Goal: Browse casually: Explore the website without a specific task or goal

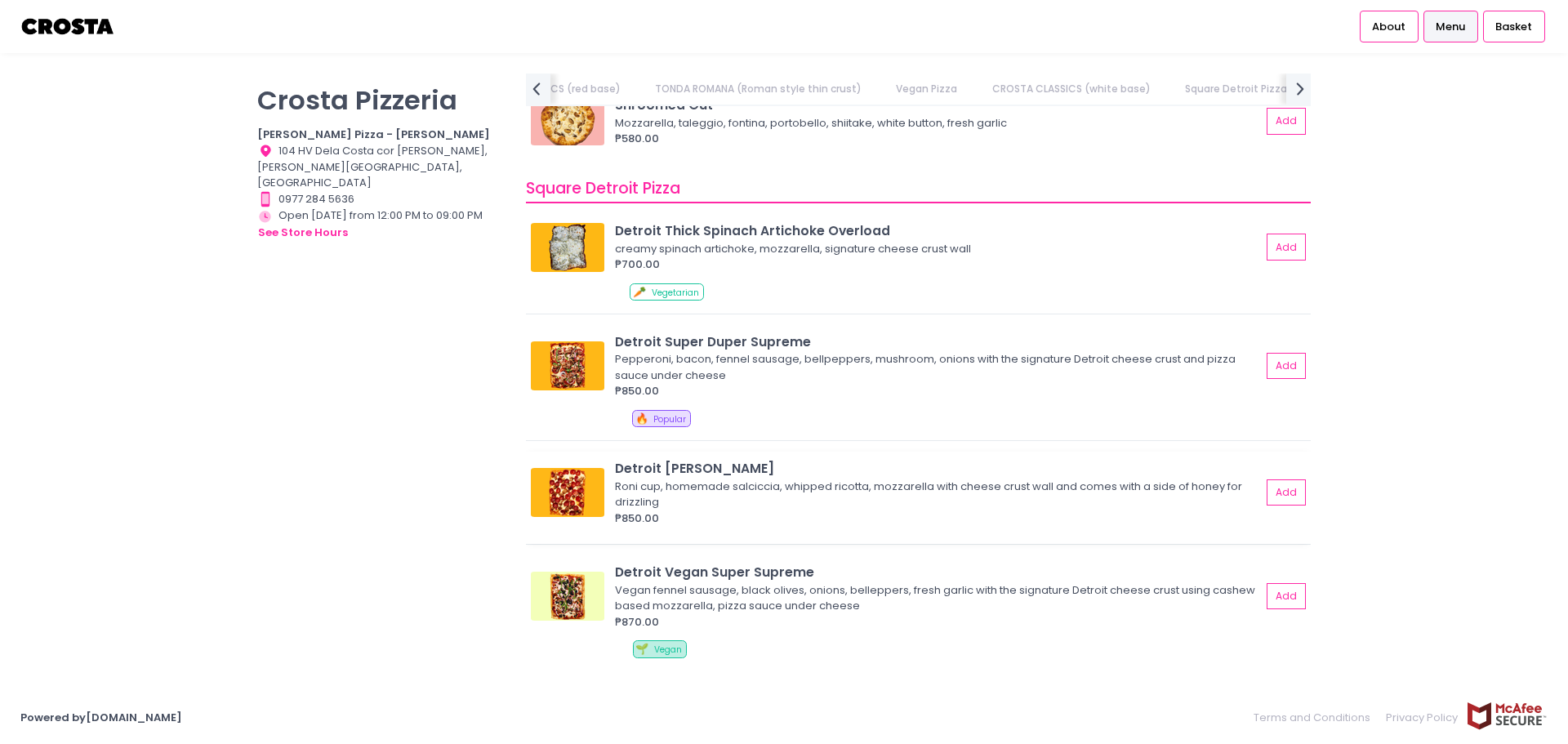
scroll to position [1796, 0]
click at [568, 365] on img at bounding box center [567, 365] width 73 height 49
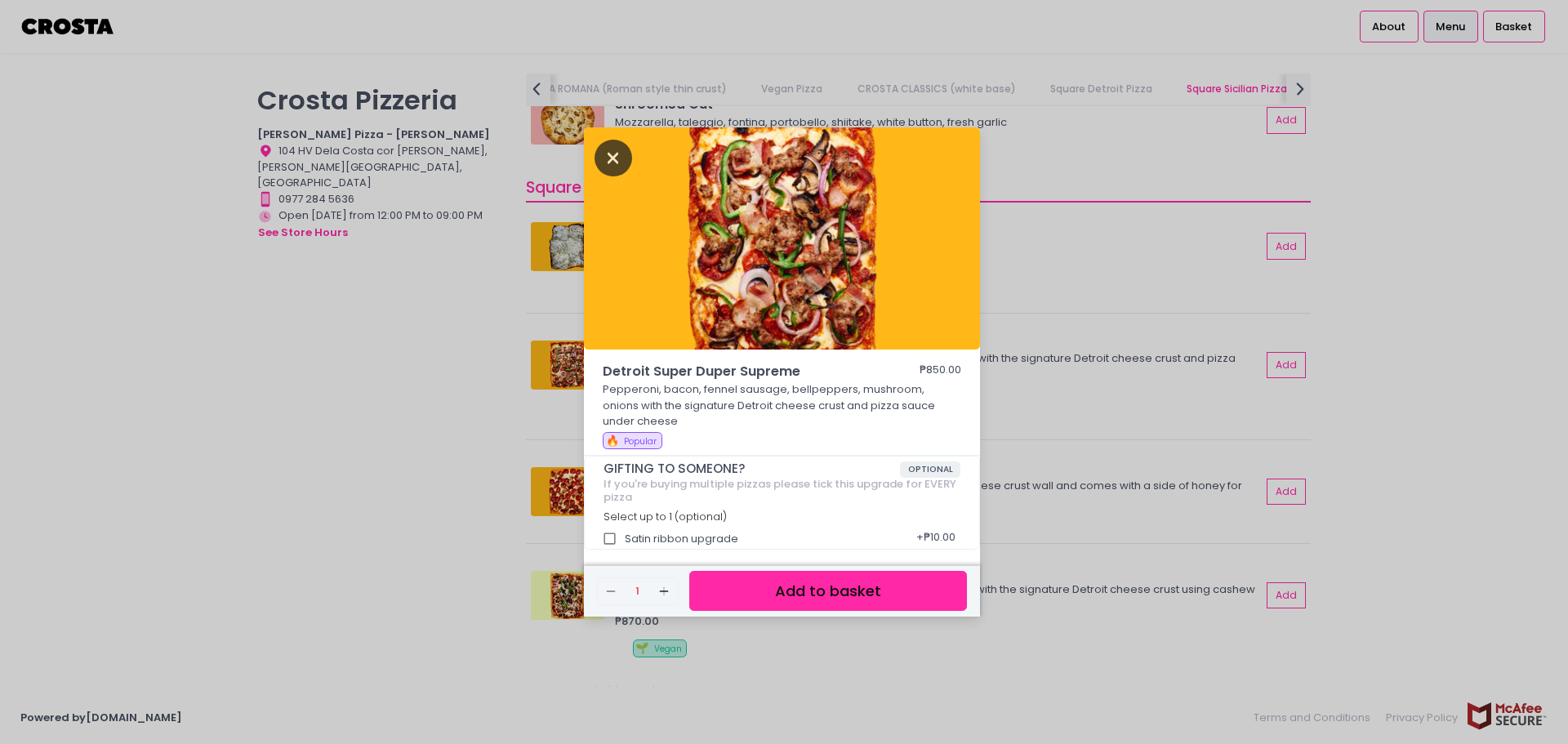
click at [607, 153] on icon "Close" at bounding box center [614, 158] width 38 height 37
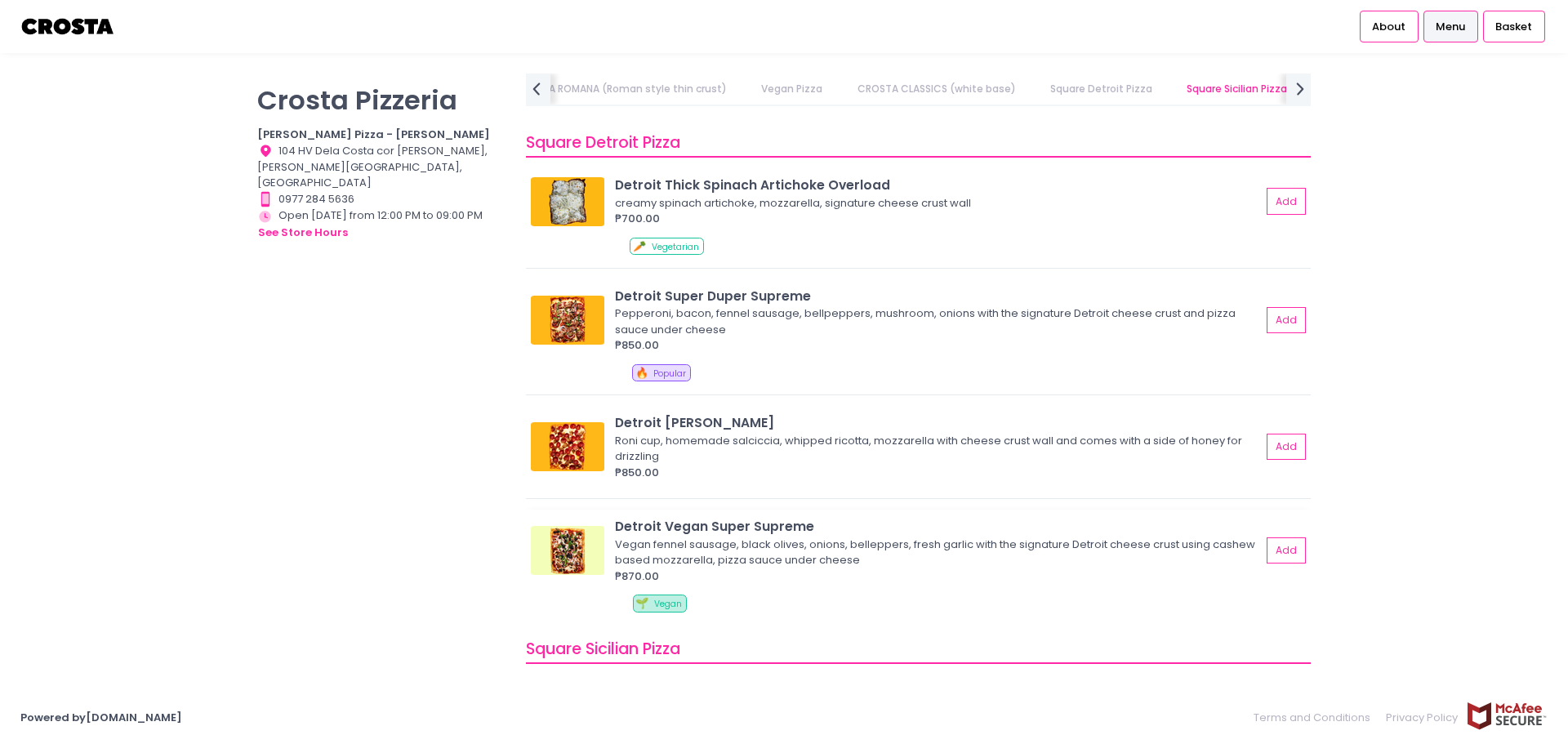
scroll to position [2041, 0]
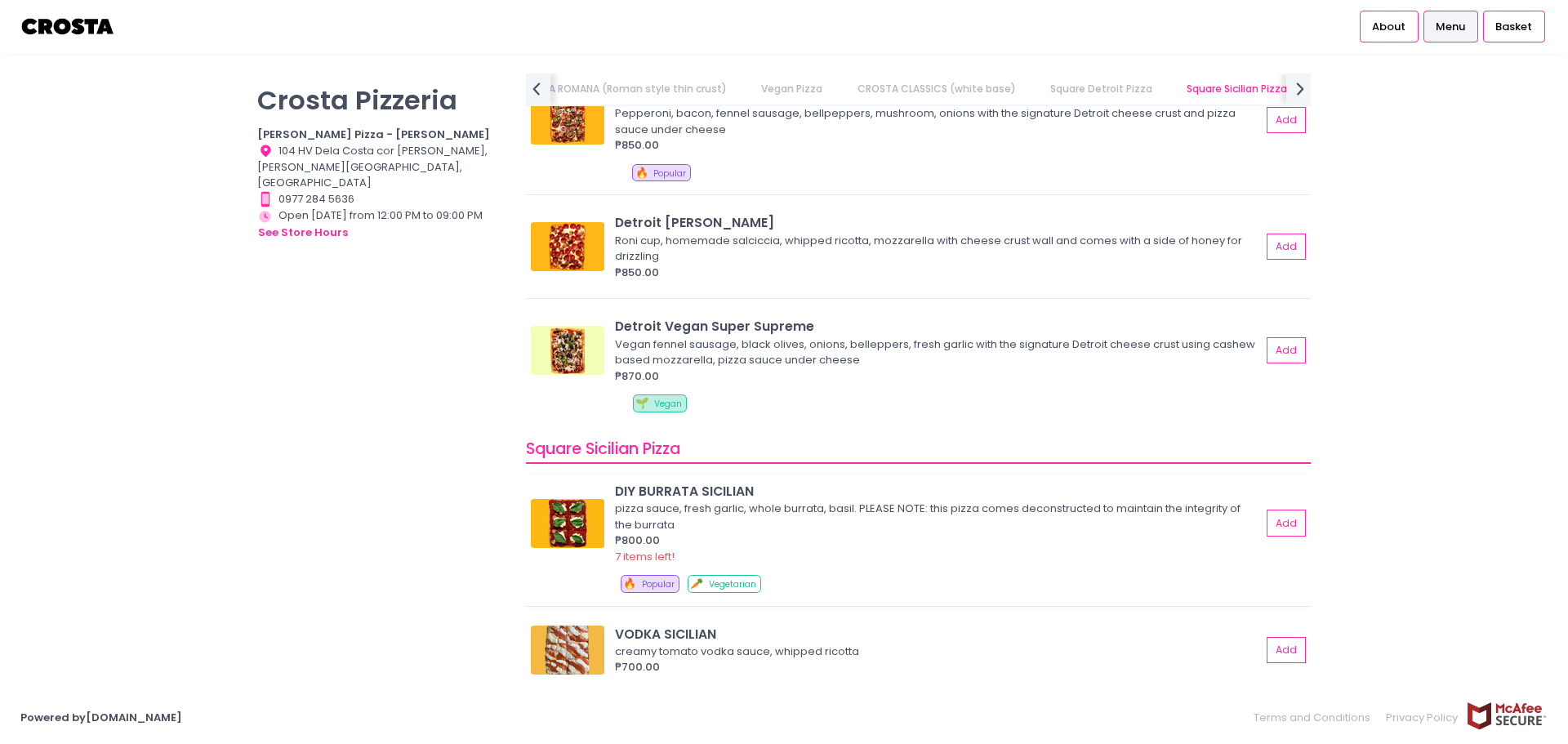
click at [563, 530] on img at bounding box center [567, 523] width 73 height 49
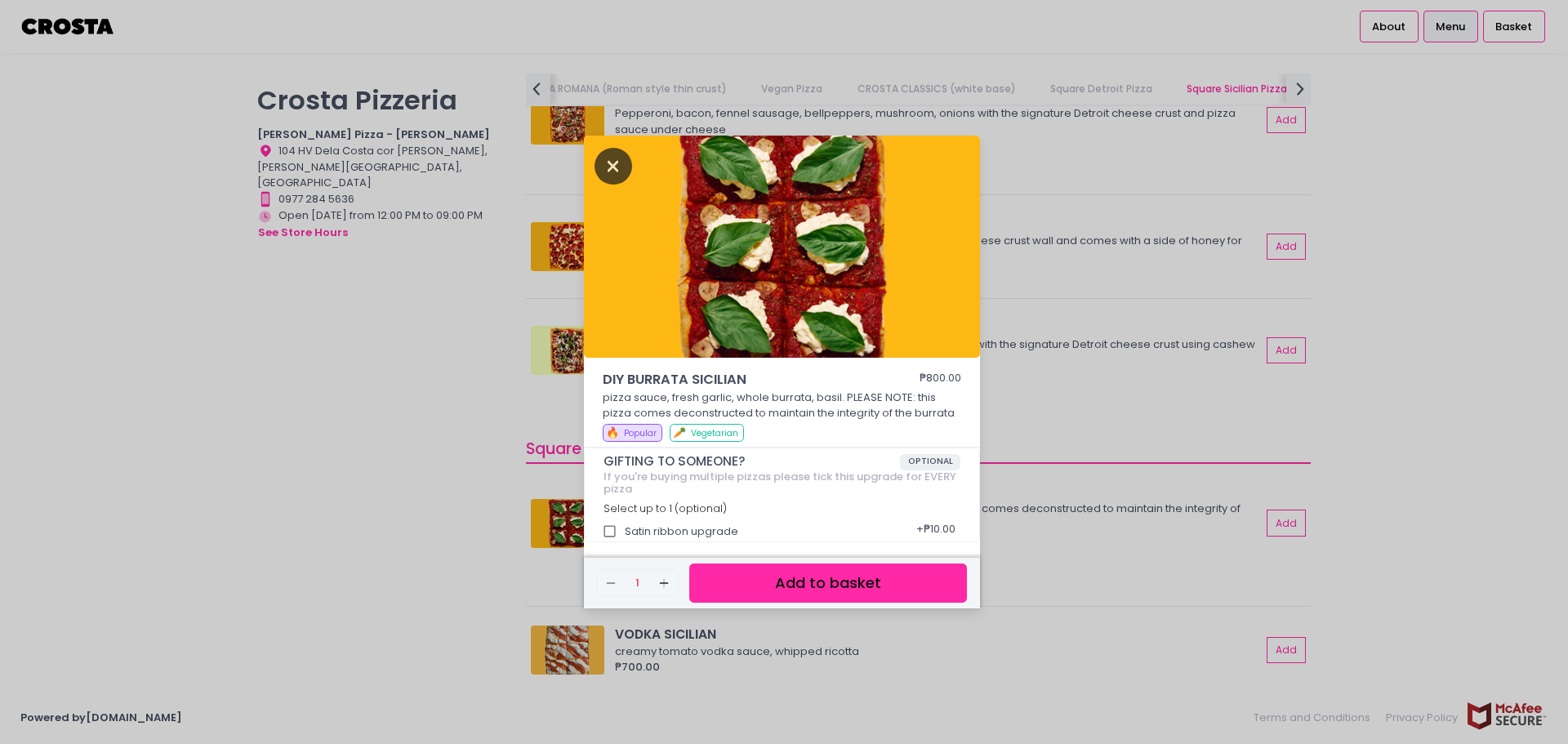
click at [600, 154] on icon "Close" at bounding box center [614, 166] width 38 height 37
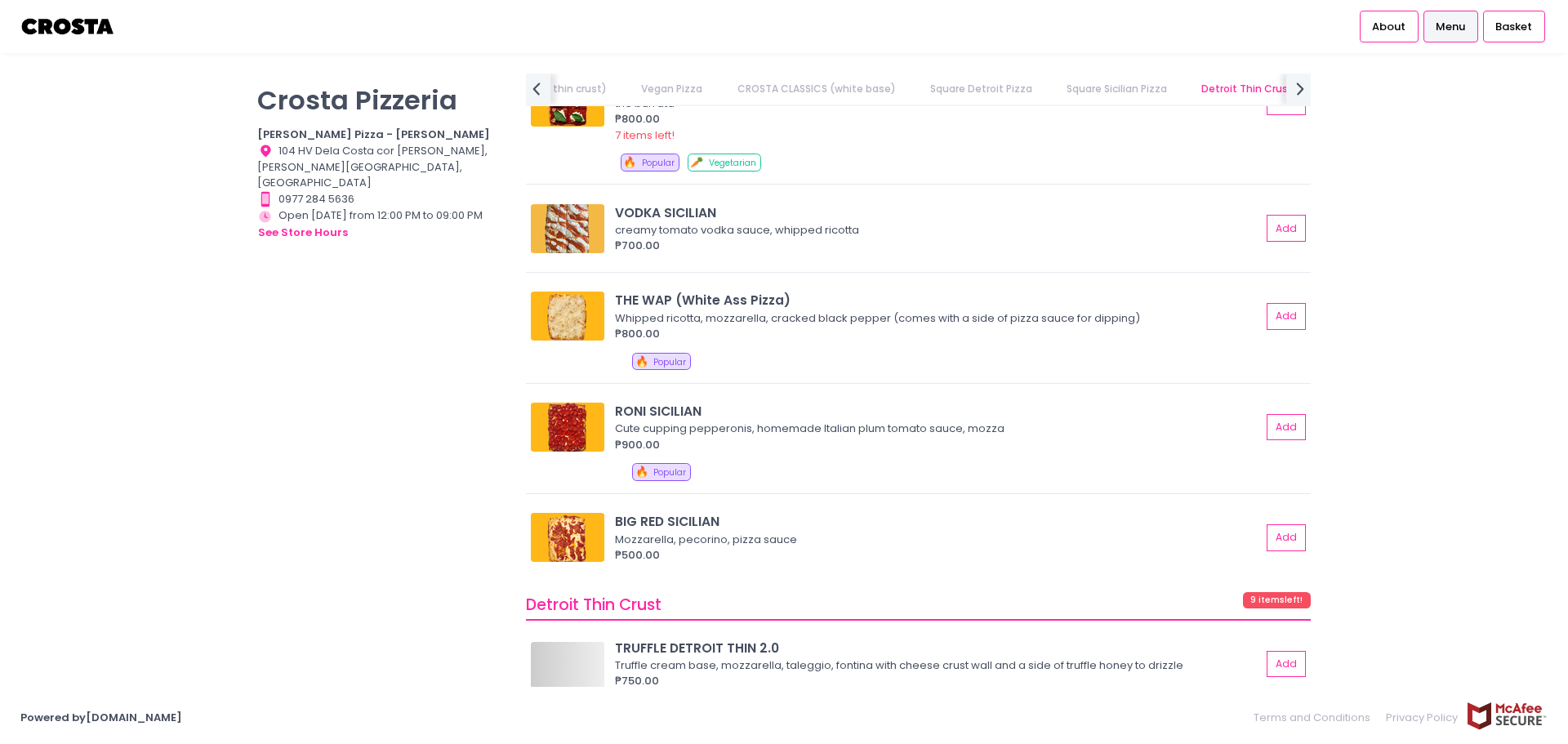
scroll to position [0, 0]
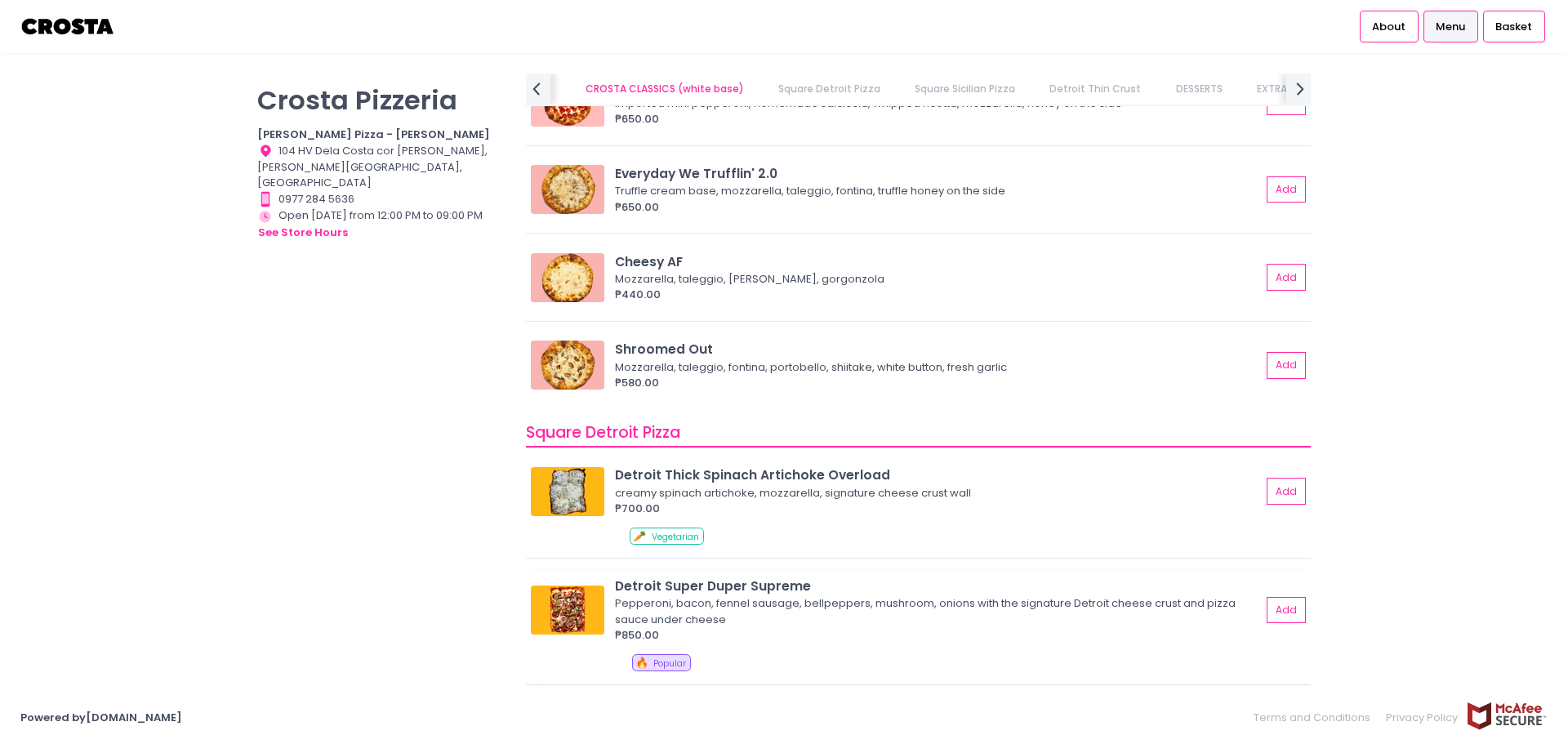
click at [569, 618] on img at bounding box center [567, 610] width 73 height 49
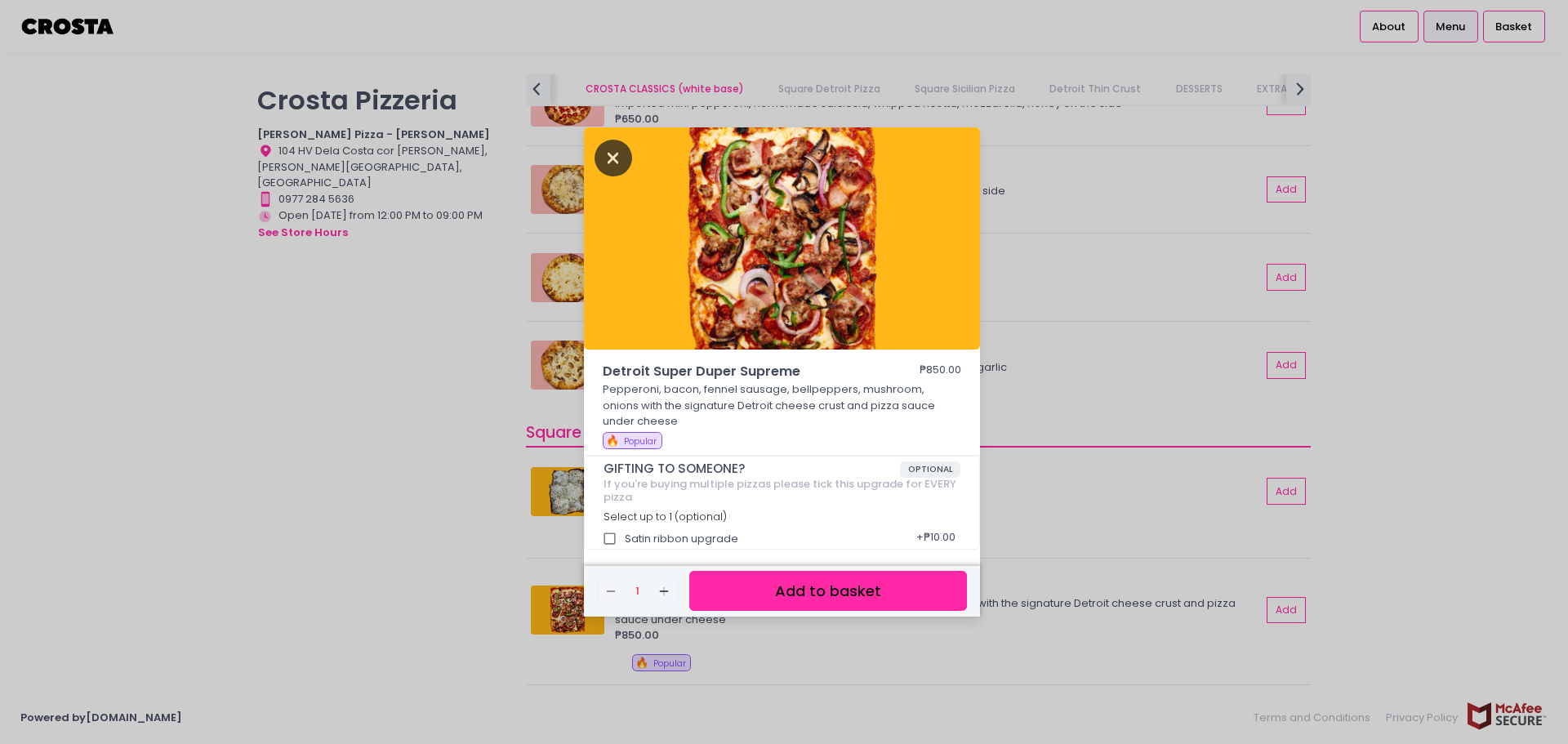
click at [607, 158] on icon "Close" at bounding box center [614, 158] width 38 height 37
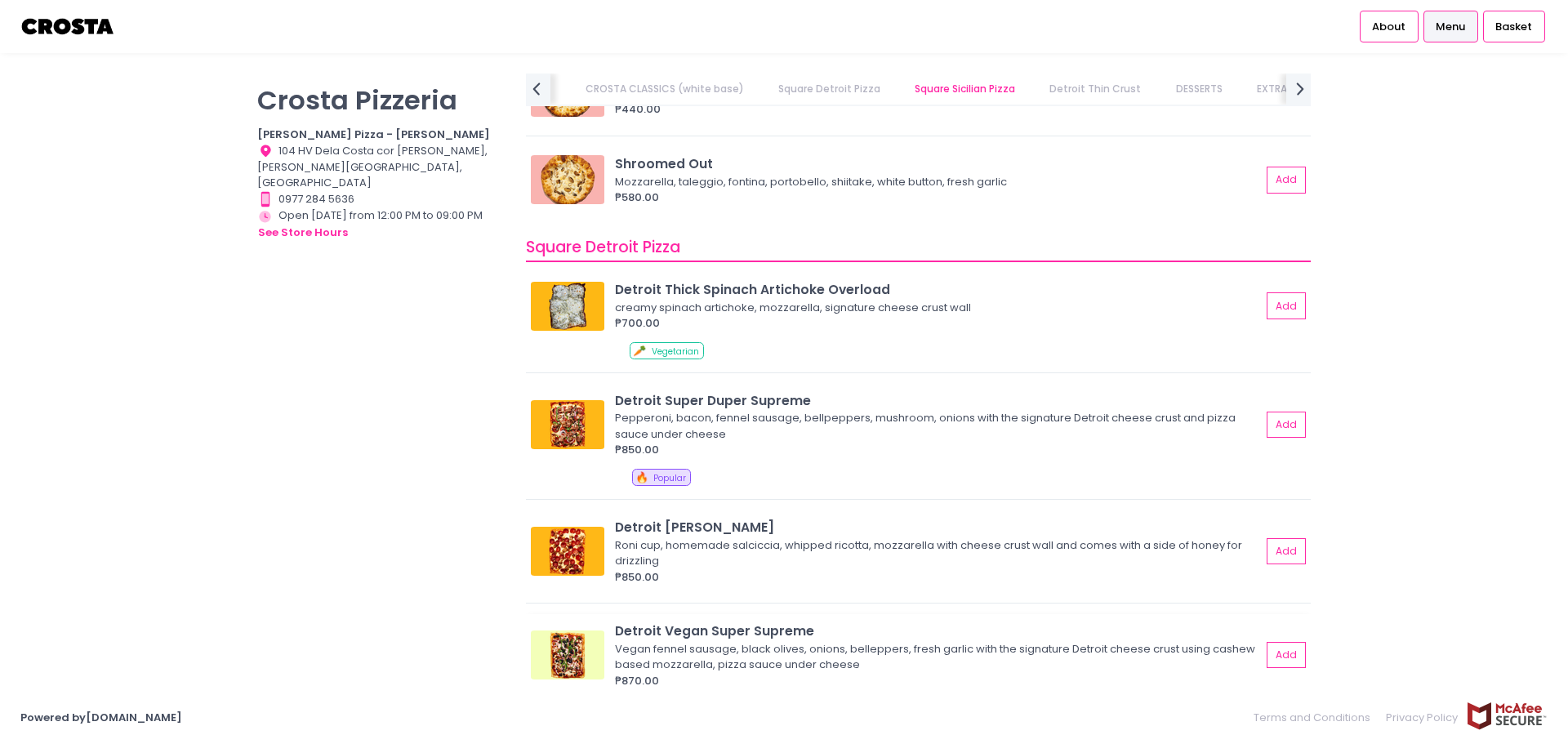
scroll to position [1796, 0]
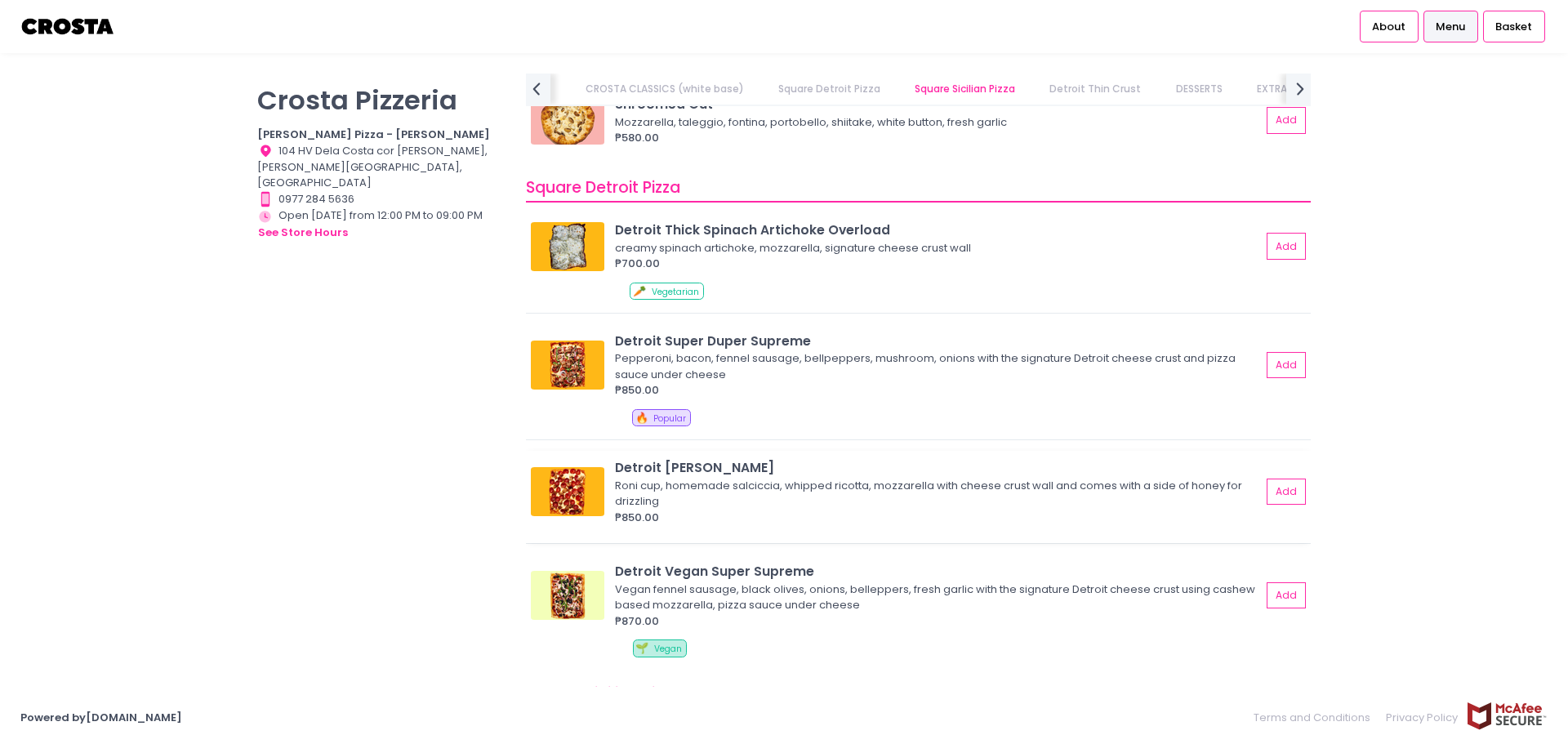
click at [555, 487] on img at bounding box center [567, 491] width 73 height 49
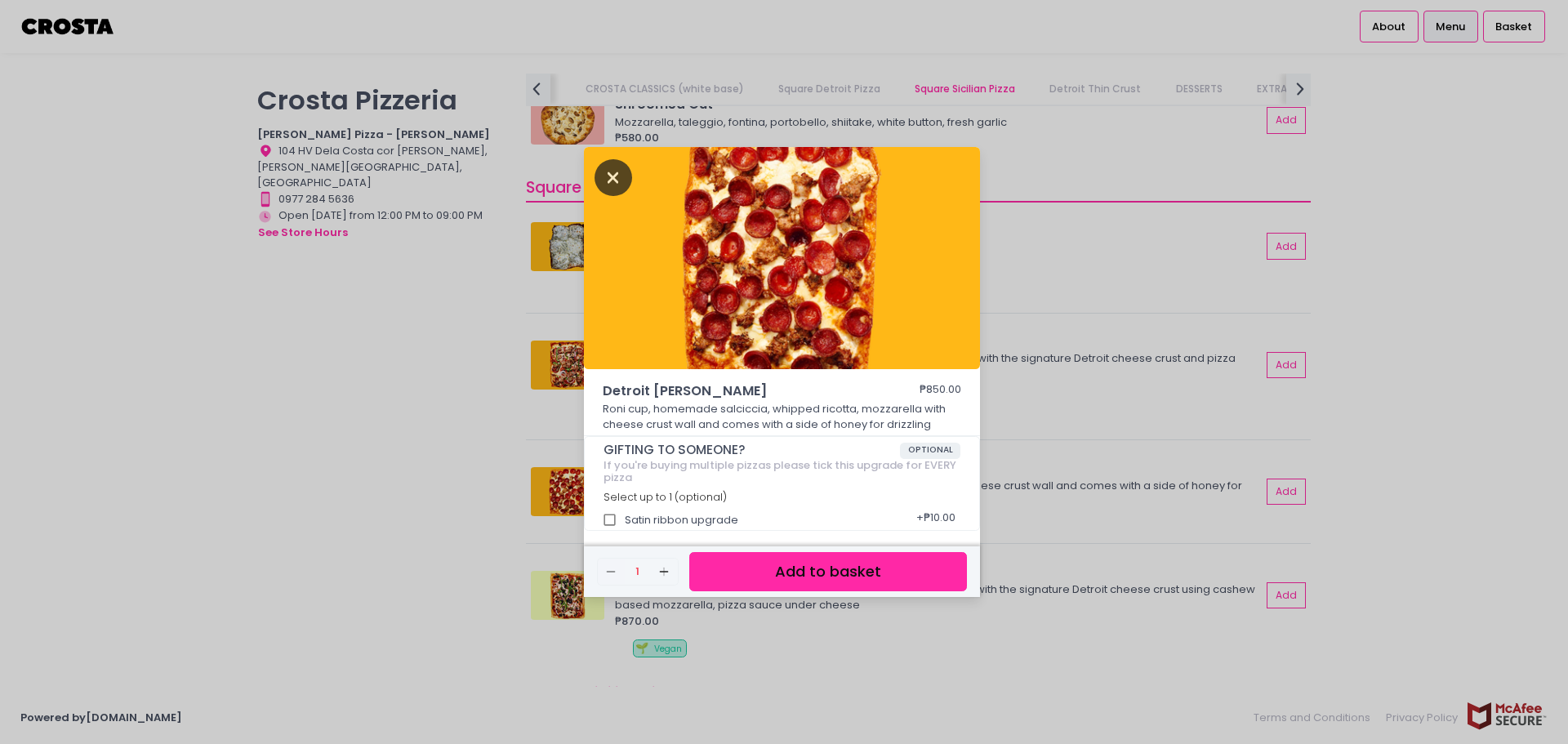
click at [611, 181] on icon "Close" at bounding box center [614, 177] width 38 height 37
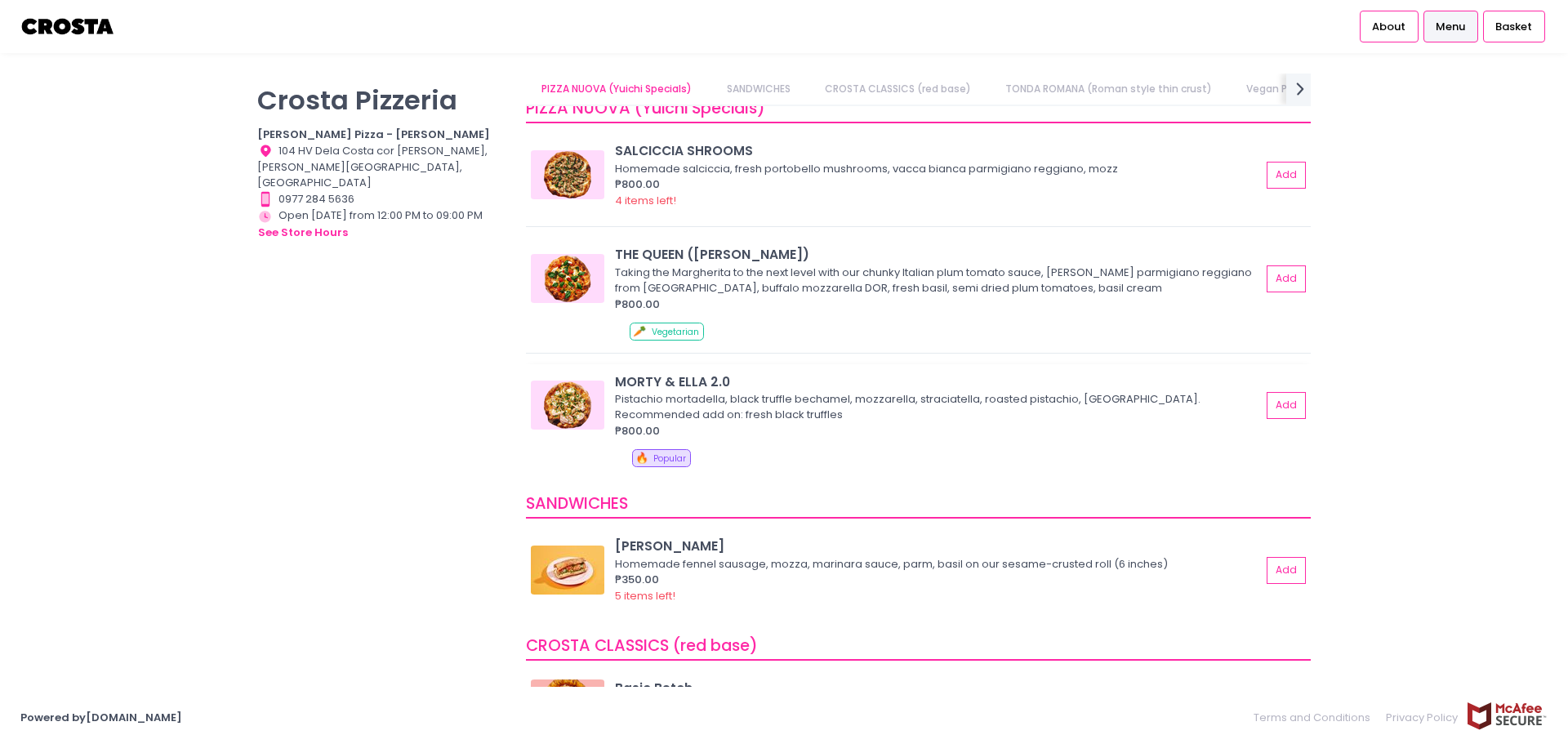
scroll to position [0, 0]
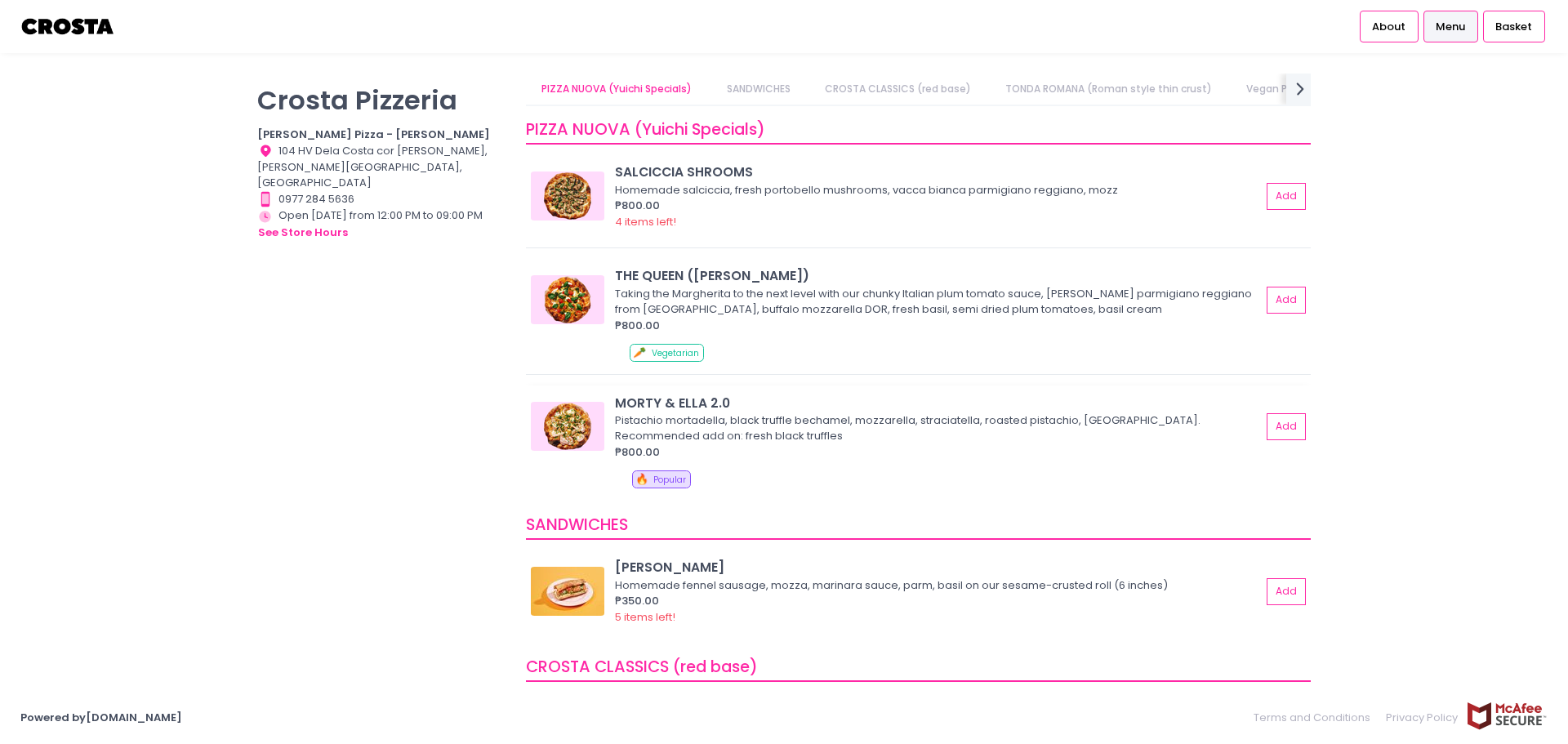
click at [564, 424] on img at bounding box center [567, 426] width 73 height 49
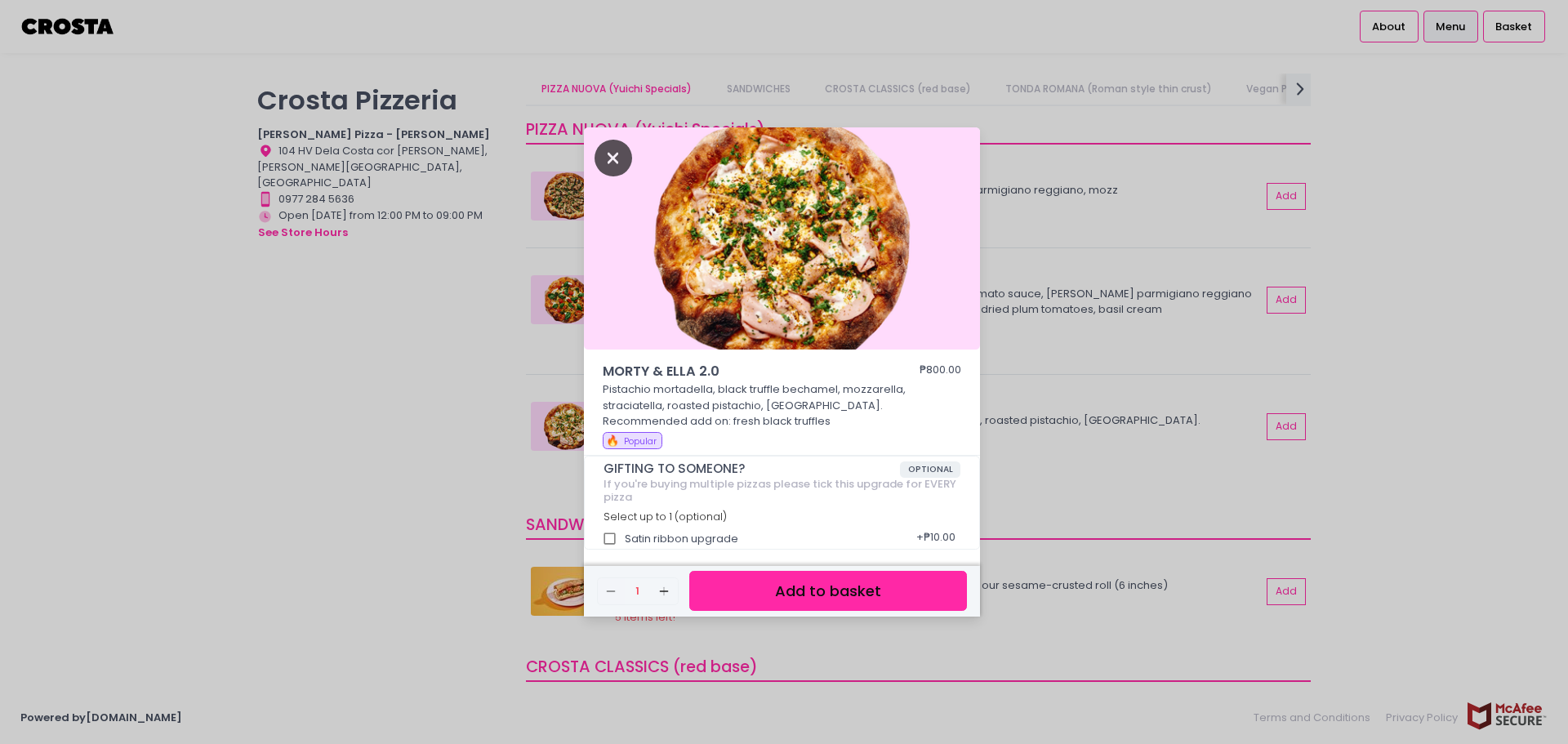
click at [616, 164] on icon "Close" at bounding box center [614, 158] width 38 height 37
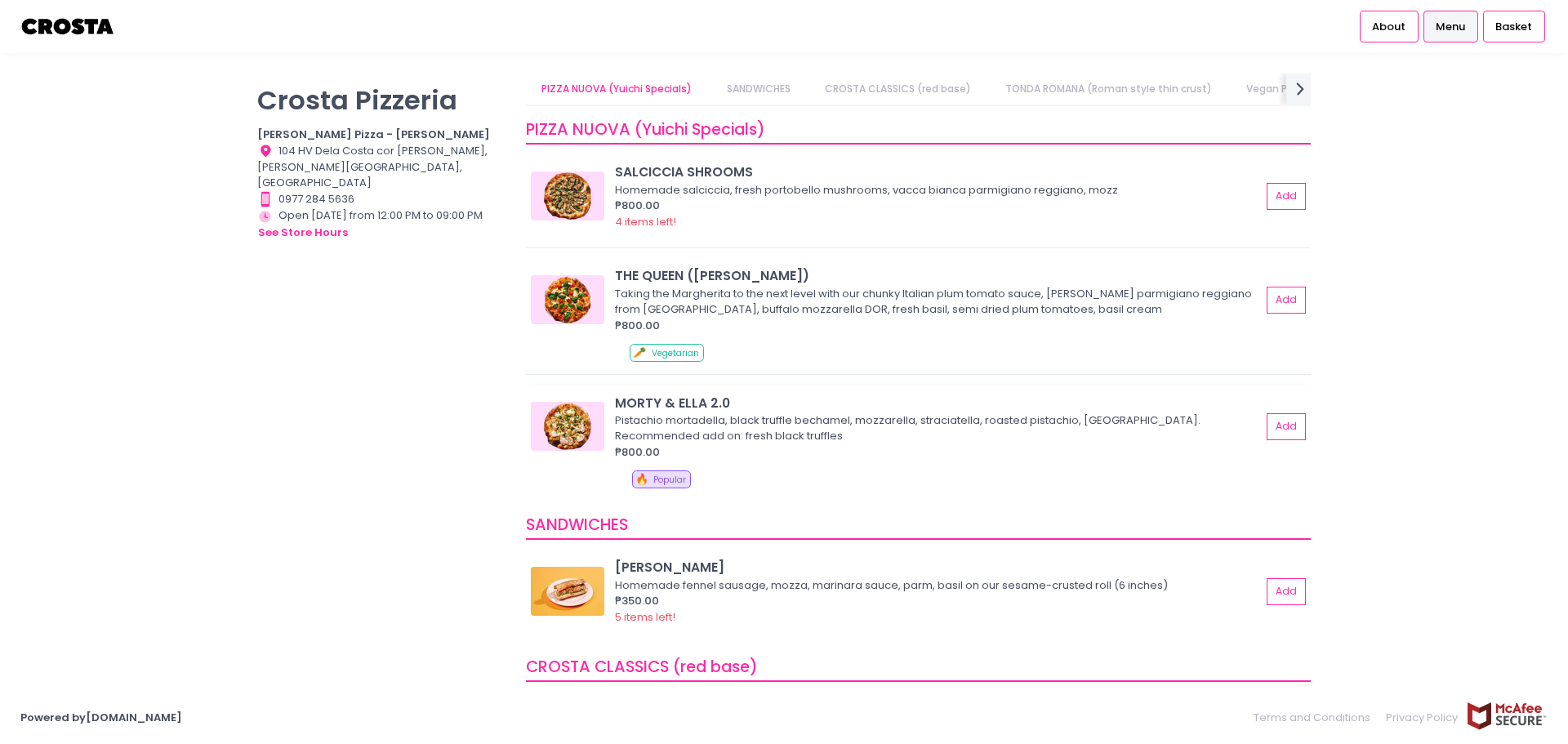
click at [586, 418] on img at bounding box center [567, 426] width 73 height 49
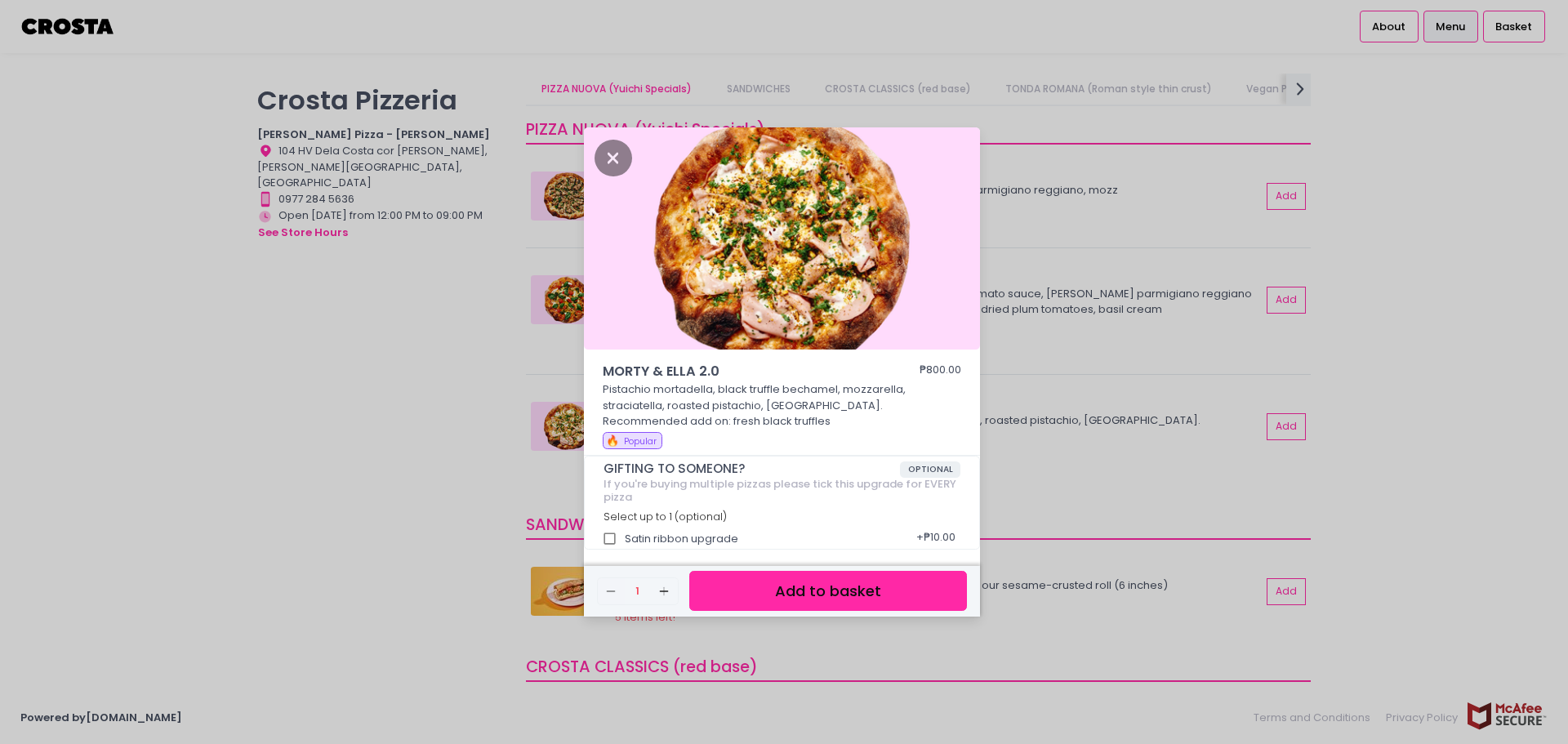
click at [370, 384] on div "MORTY & ELLA 2.0 ₱800.00 Pistachio mortadella, black truffle bechamel, mozzarel…" at bounding box center [784, 372] width 1568 height 744
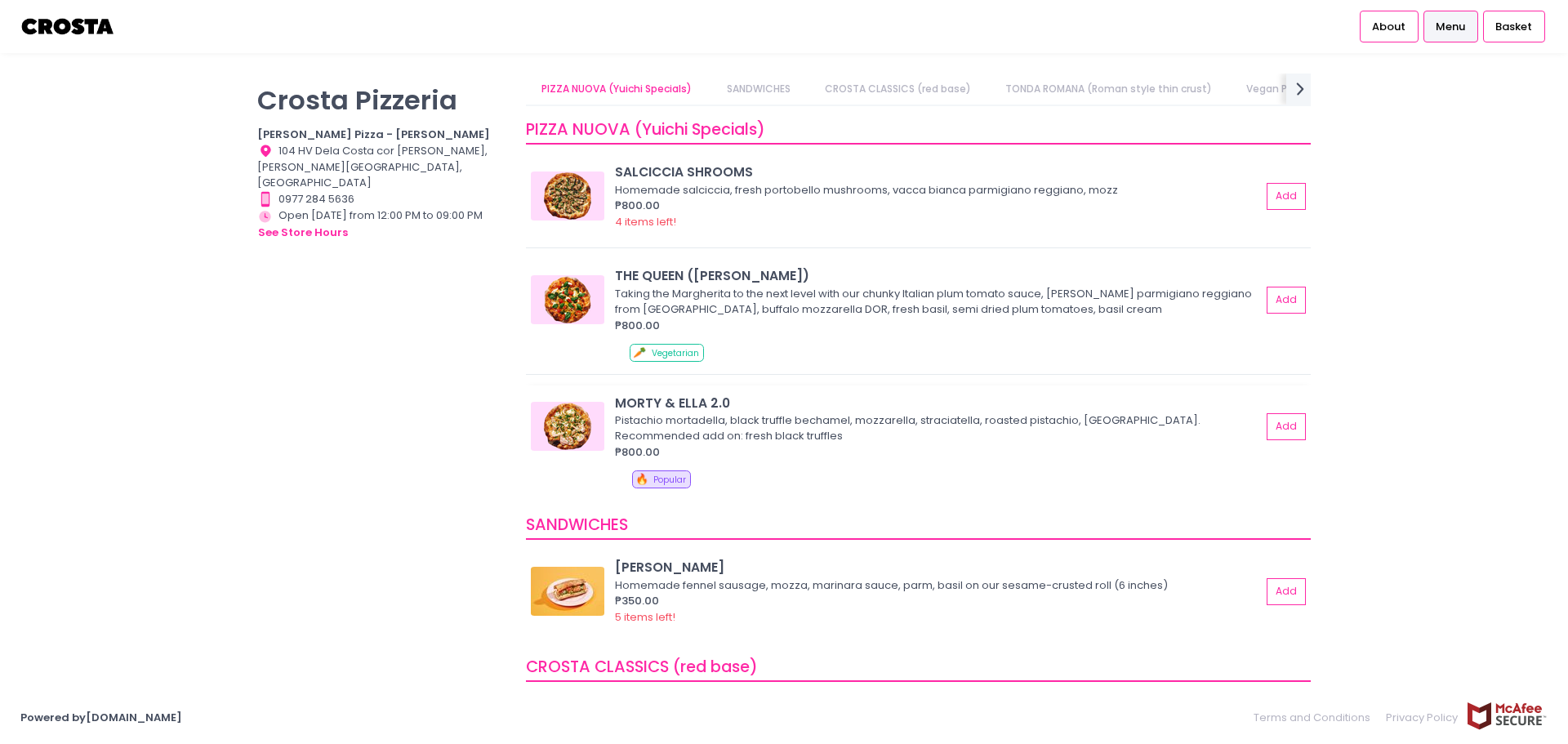
click at [560, 445] on img at bounding box center [567, 426] width 73 height 49
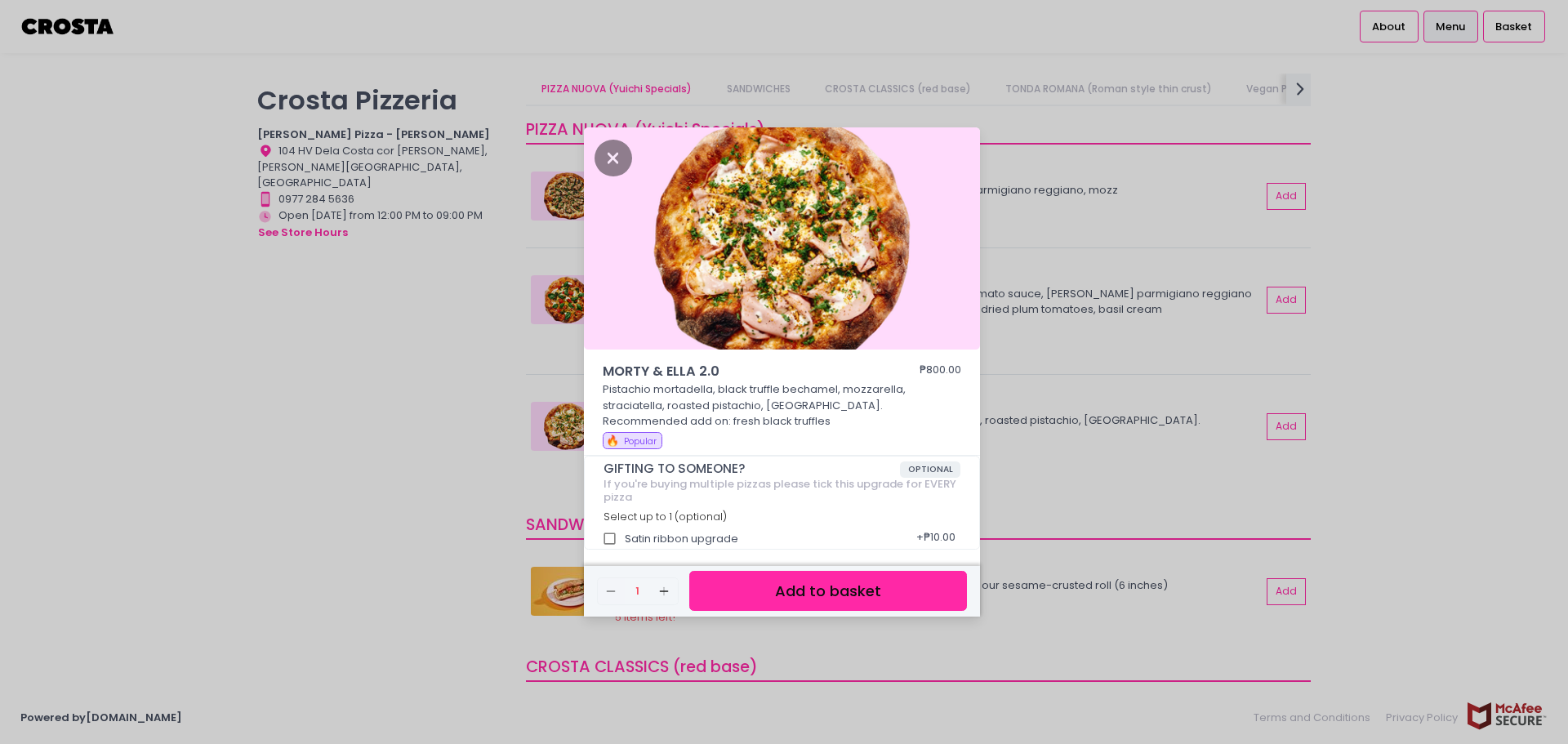
click at [468, 412] on div "MORTY & ELLA 2.0 ₱800.00 Pistachio mortadella, black truffle bechamel, mozzarel…" at bounding box center [784, 372] width 1568 height 744
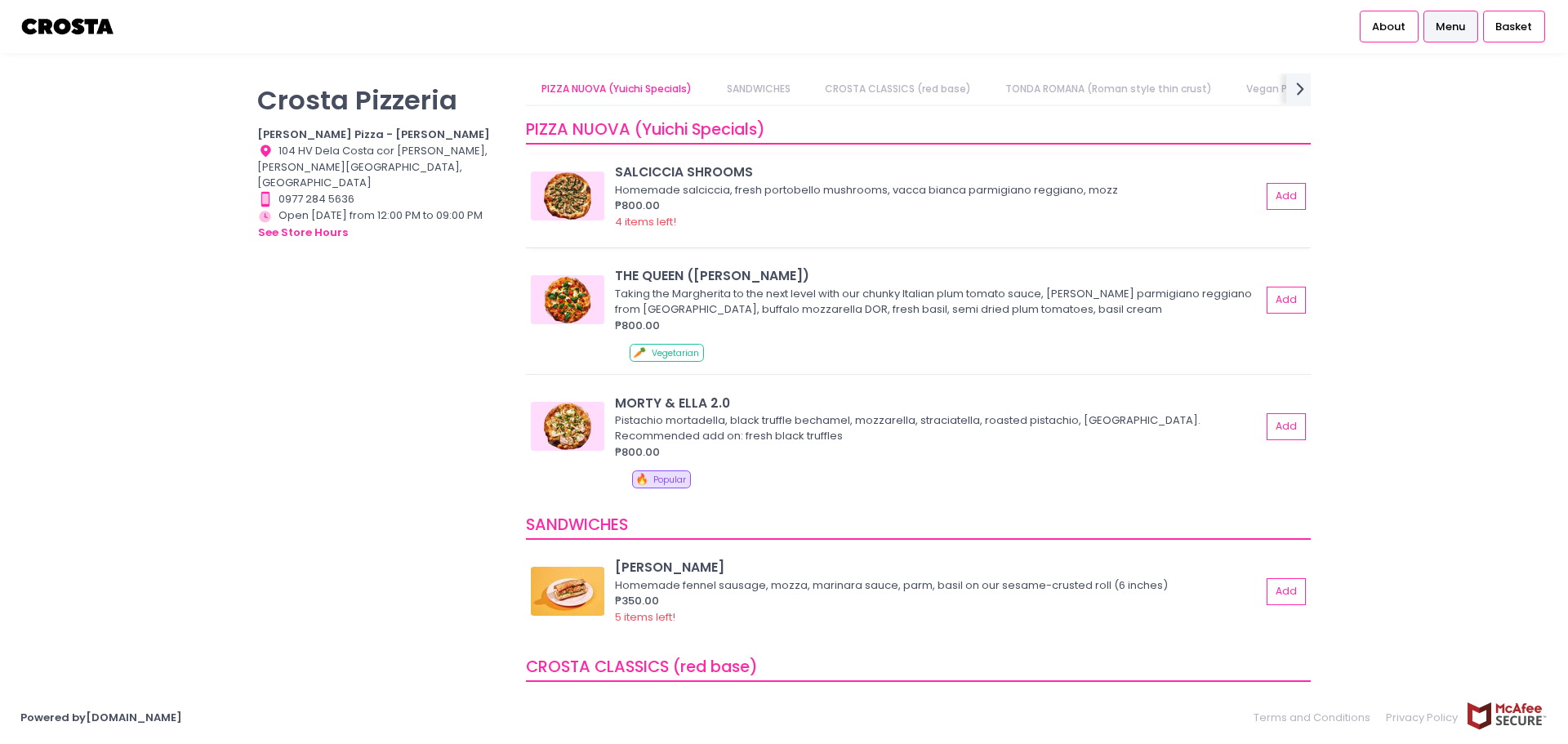
click at [569, 216] on img at bounding box center [567, 195] width 73 height 49
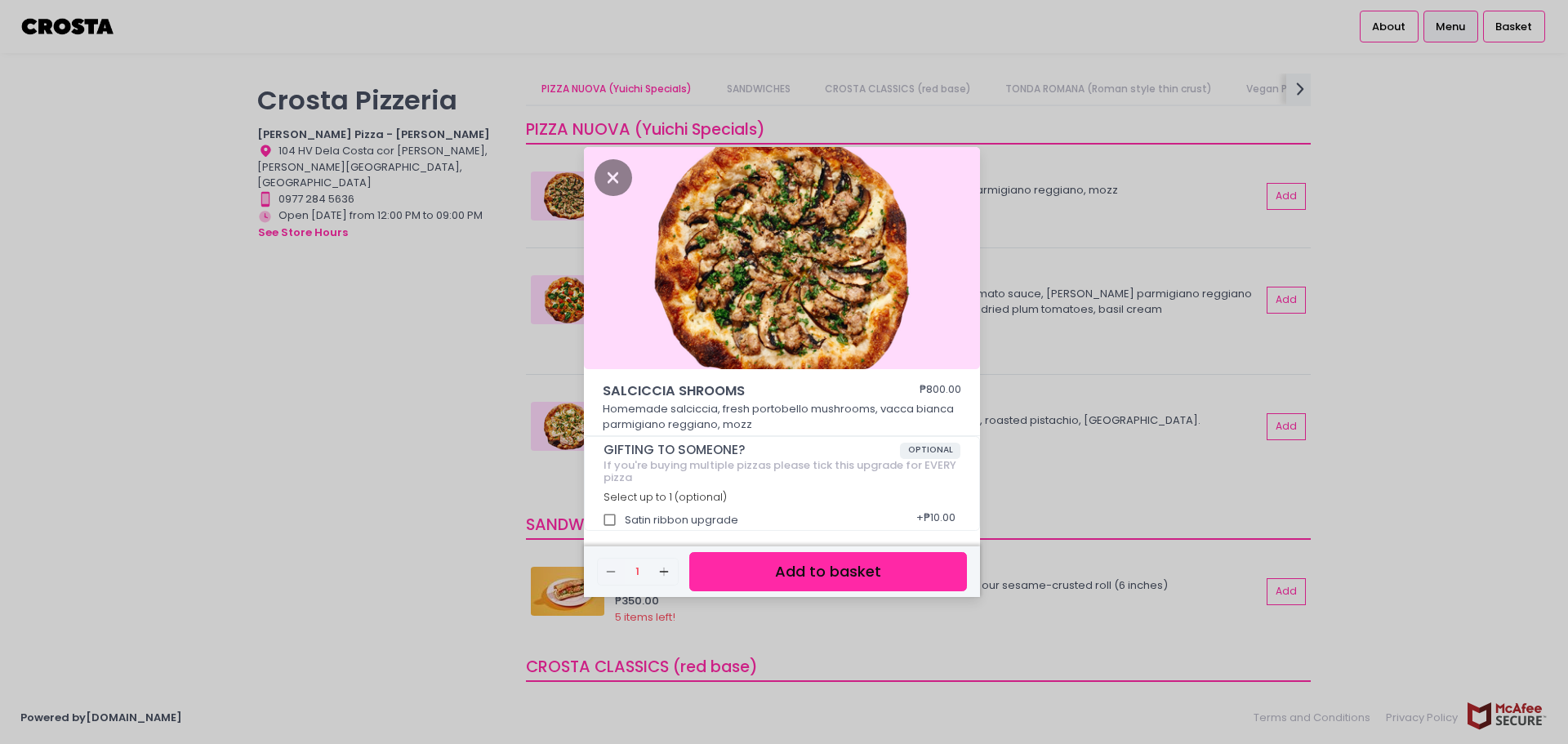
click at [453, 366] on div "SALCICCIA SHROOMS ₱800.00 Homemade salciccia, fresh portobello mushrooms, vacca…" at bounding box center [784, 372] width 1568 height 744
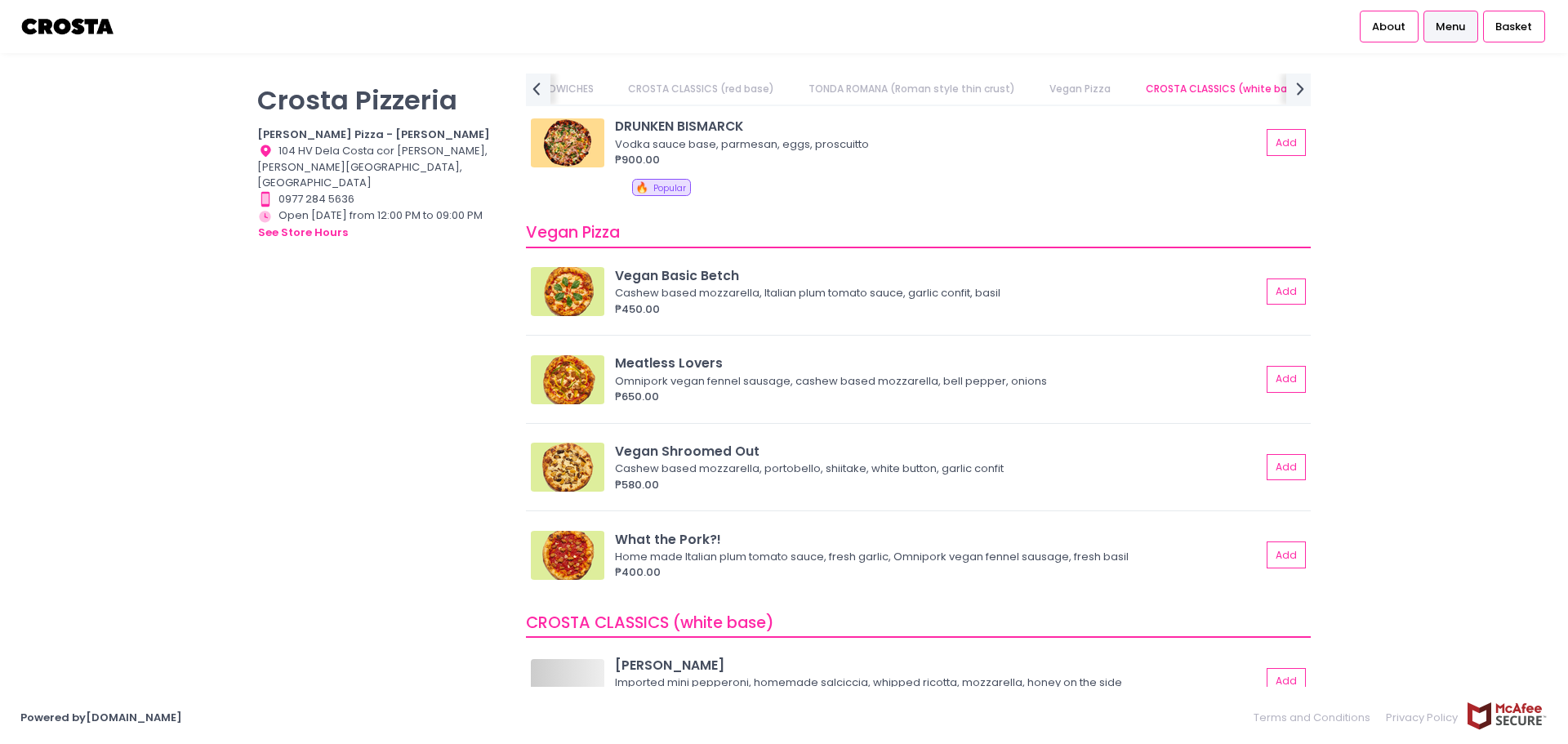
scroll to position [980, 0]
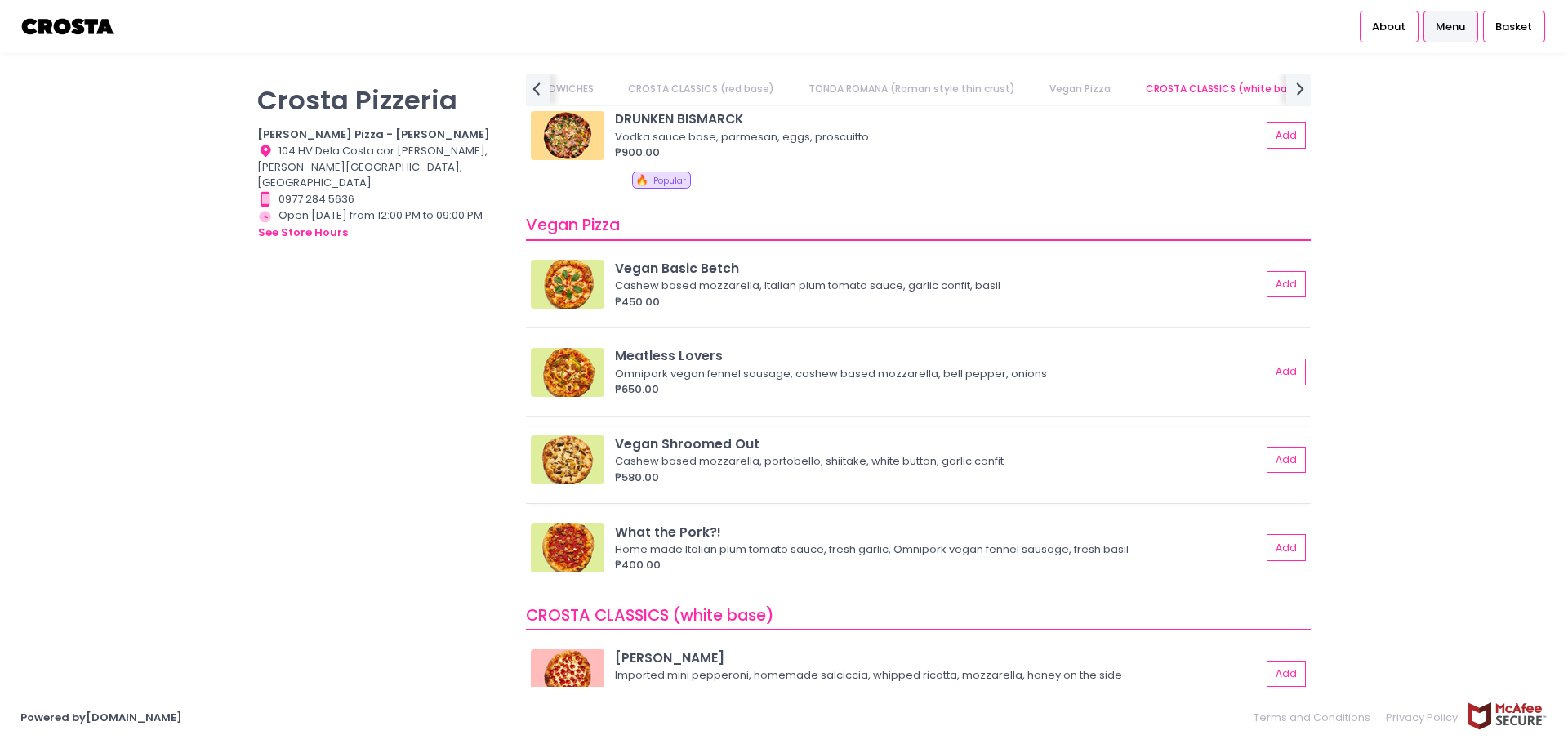
click at [593, 481] on img at bounding box center [567, 459] width 73 height 49
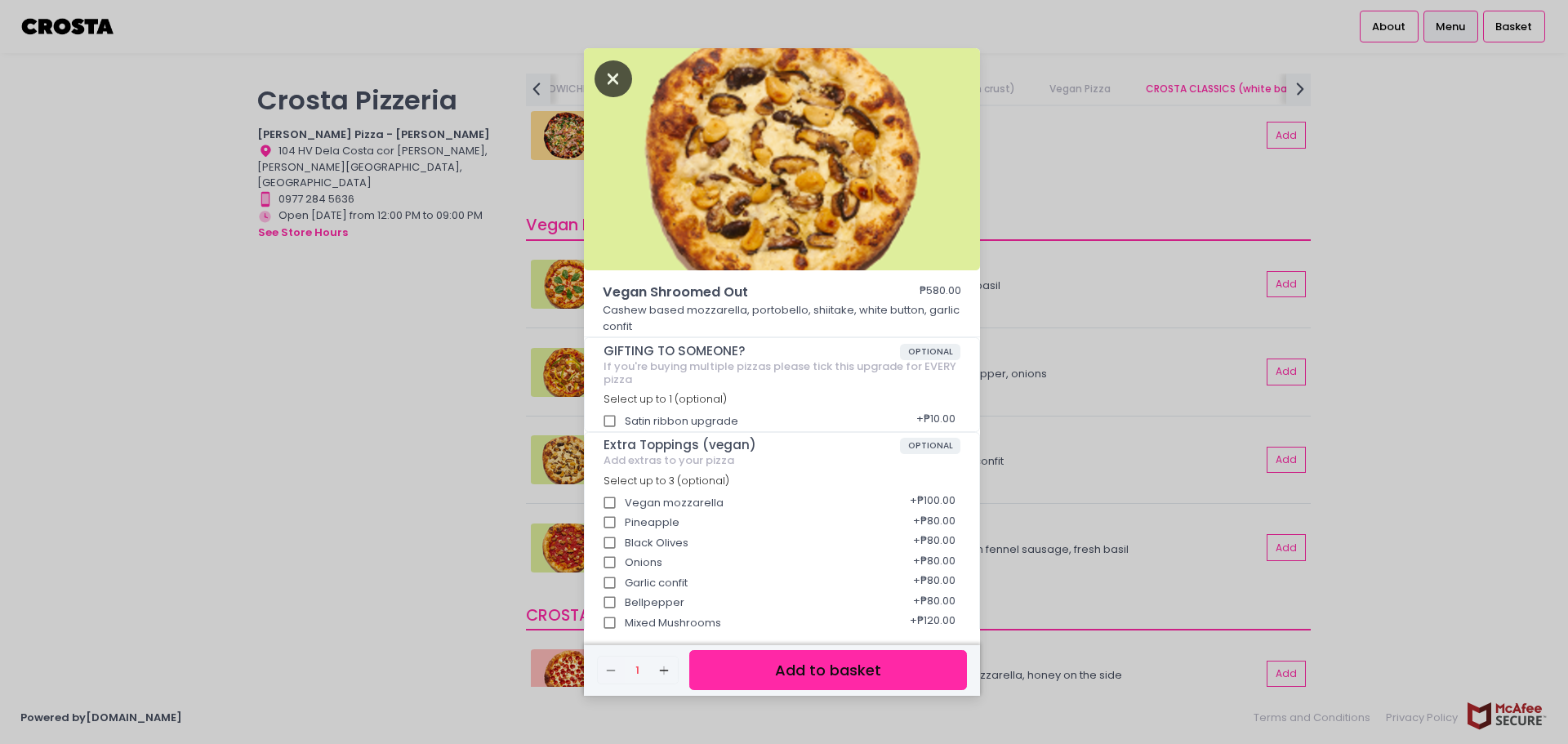
click at [604, 78] on icon "Close" at bounding box center [614, 78] width 38 height 37
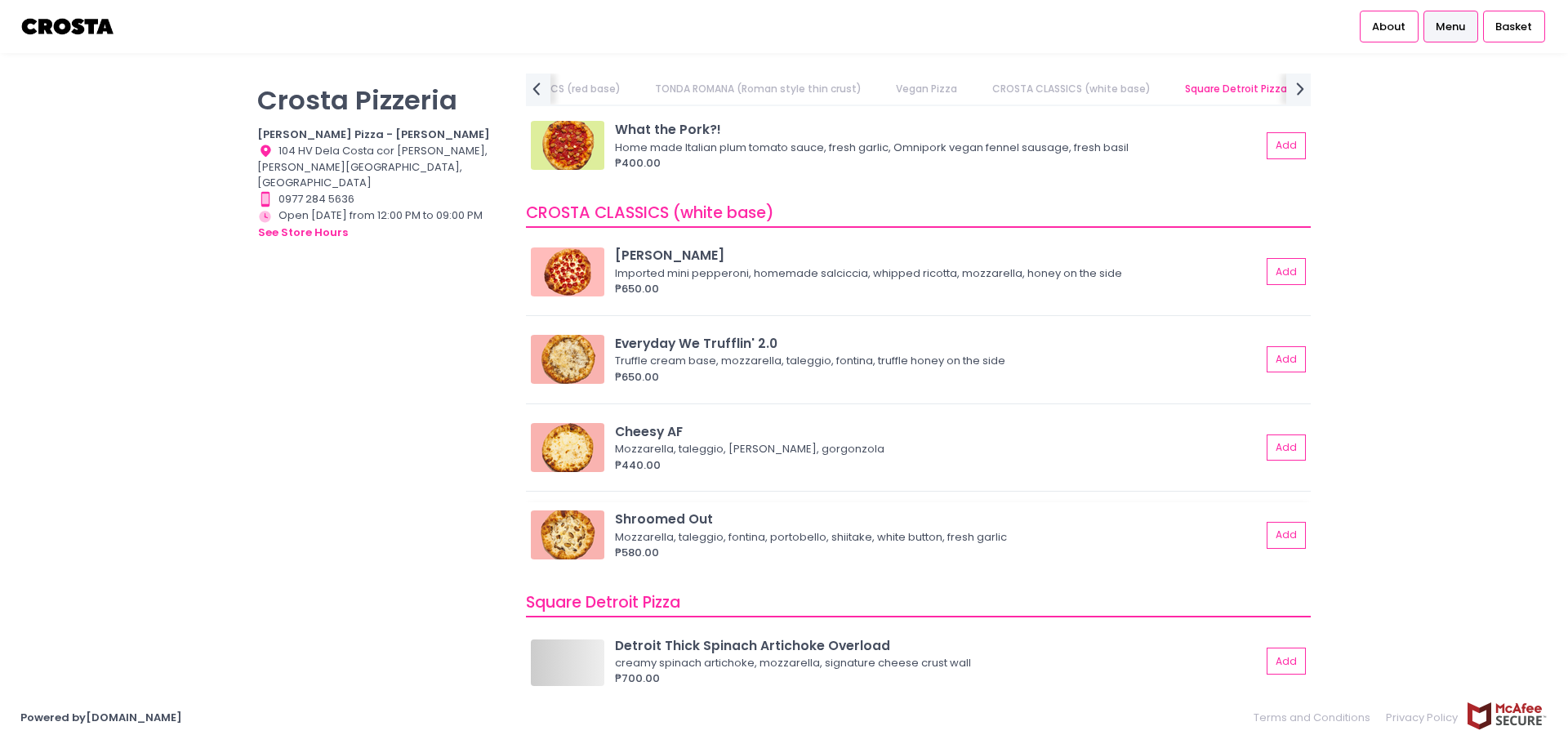
scroll to position [1388, 0]
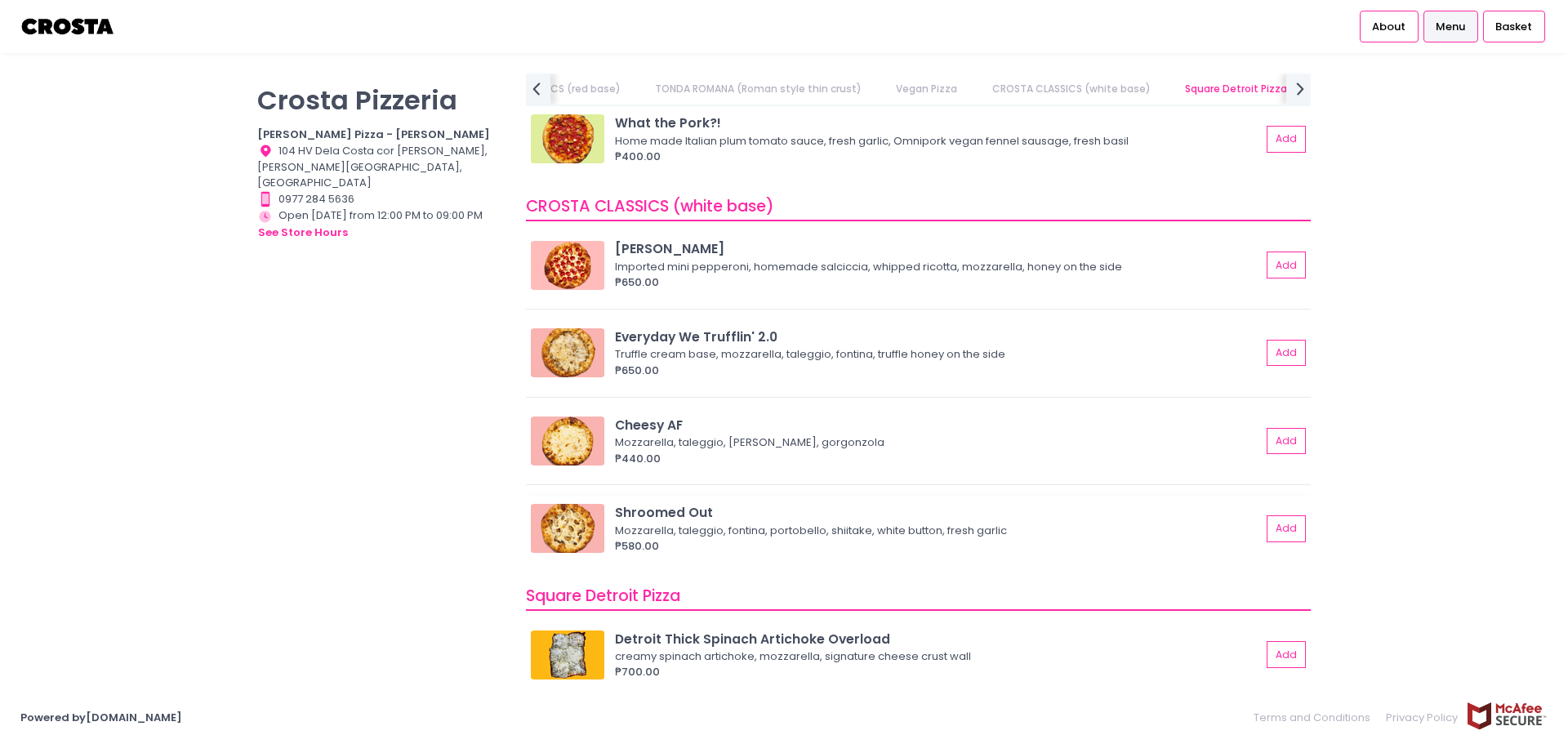
click at [564, 523] on img at bounding box center [567, 528] width 73 height 49
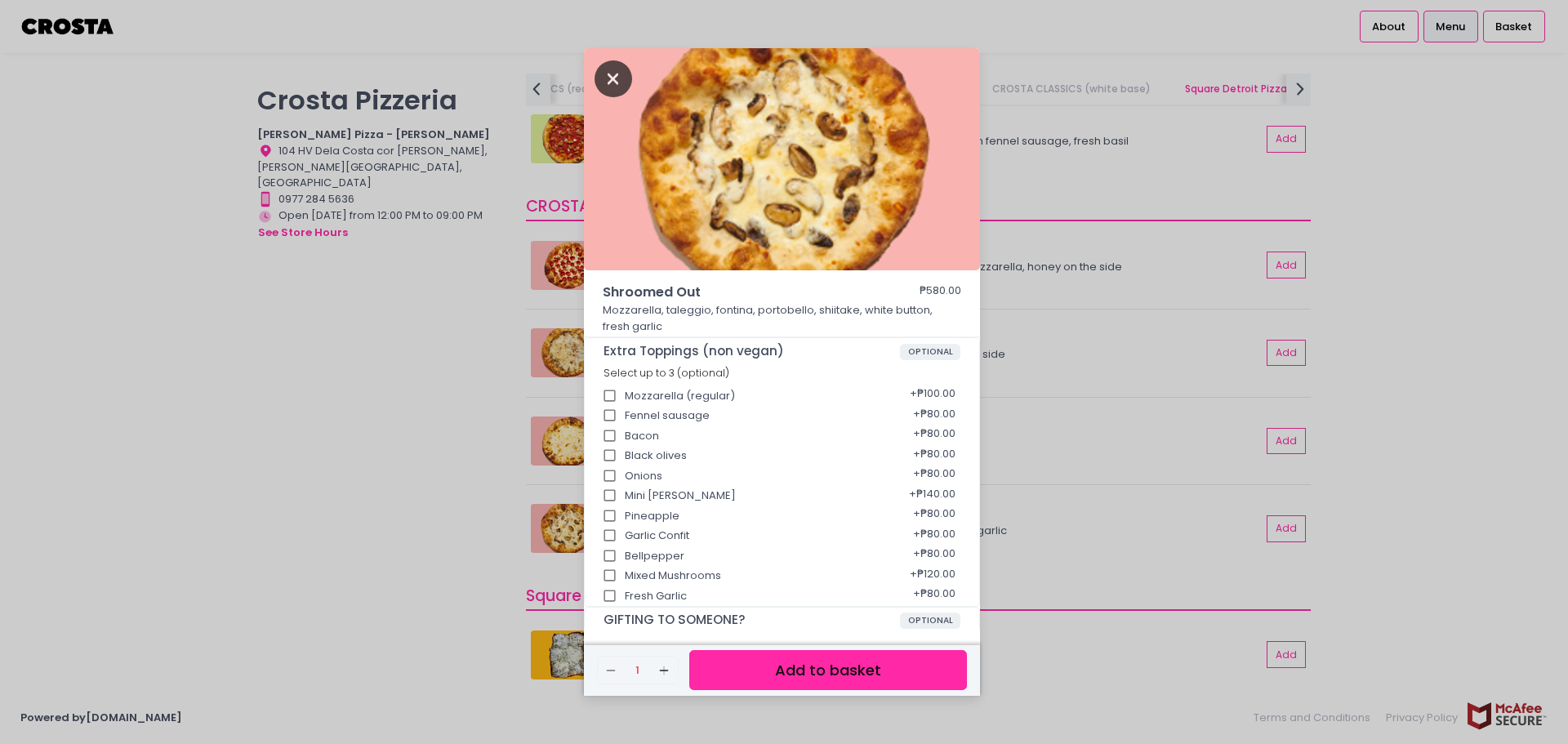
click at [624, 88] on icon "Close" at bounding box center [614, 78] width 38 height 37
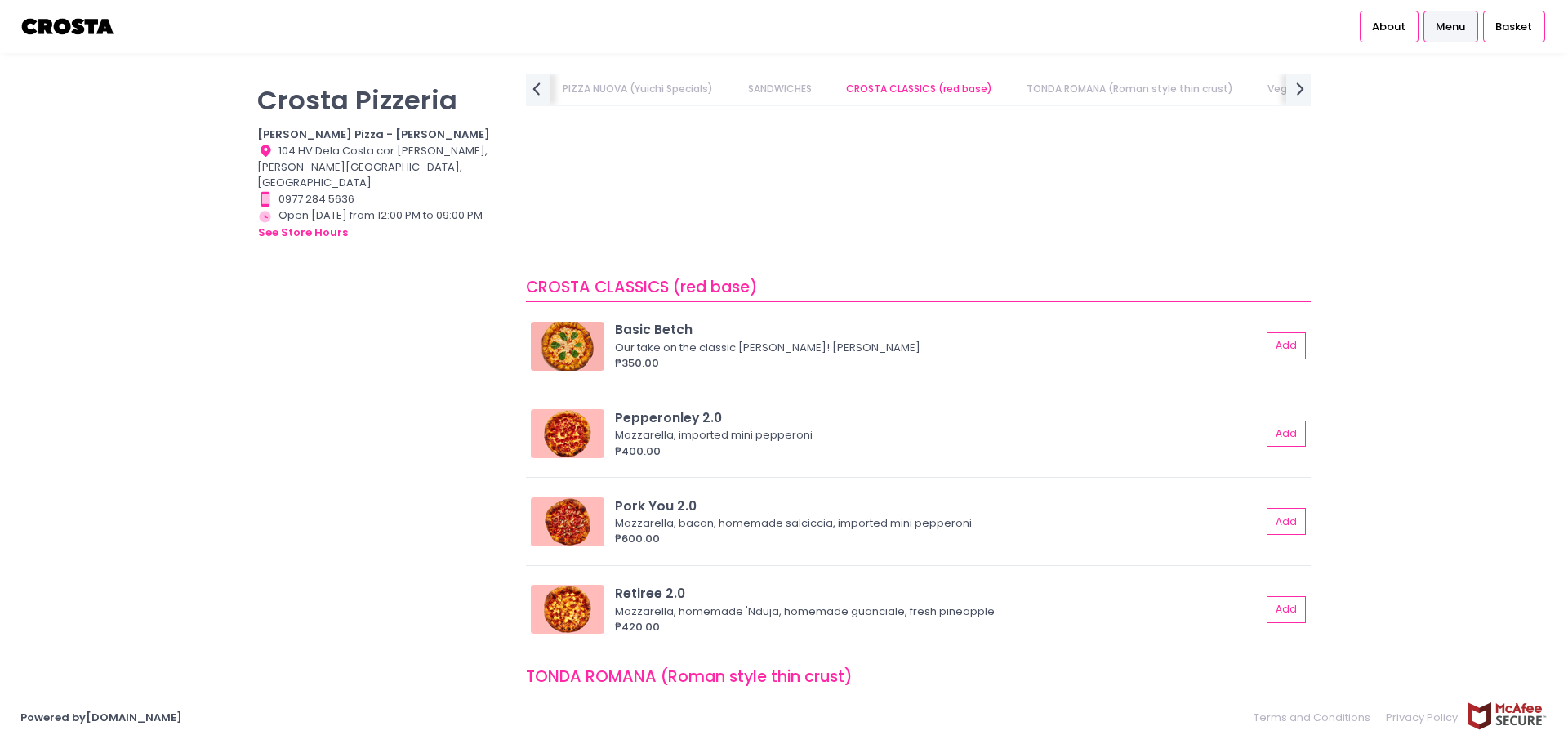
scroll to position [360, 0]
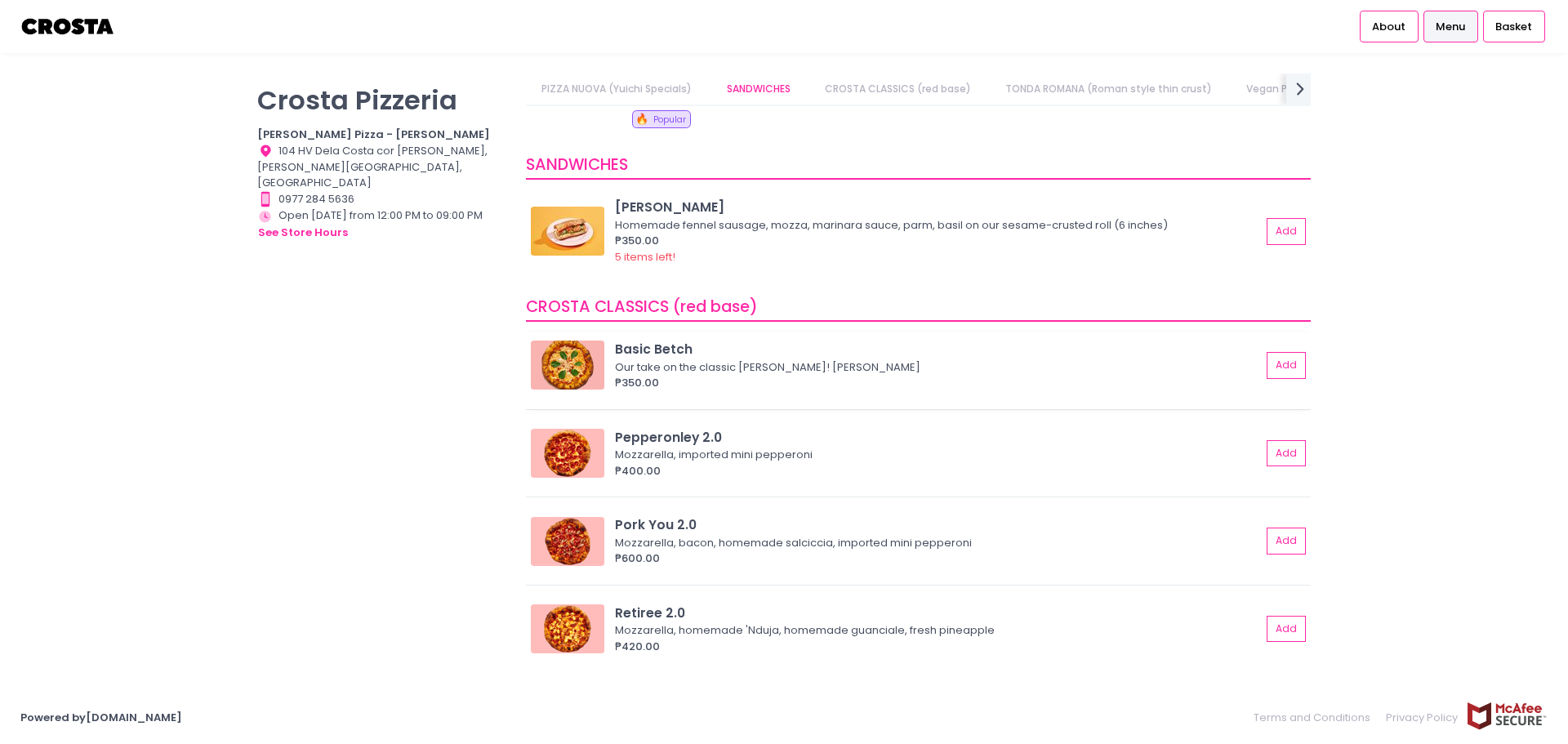
click at [578, 372] on img at bounding box center [567, 365] width 73 height 49
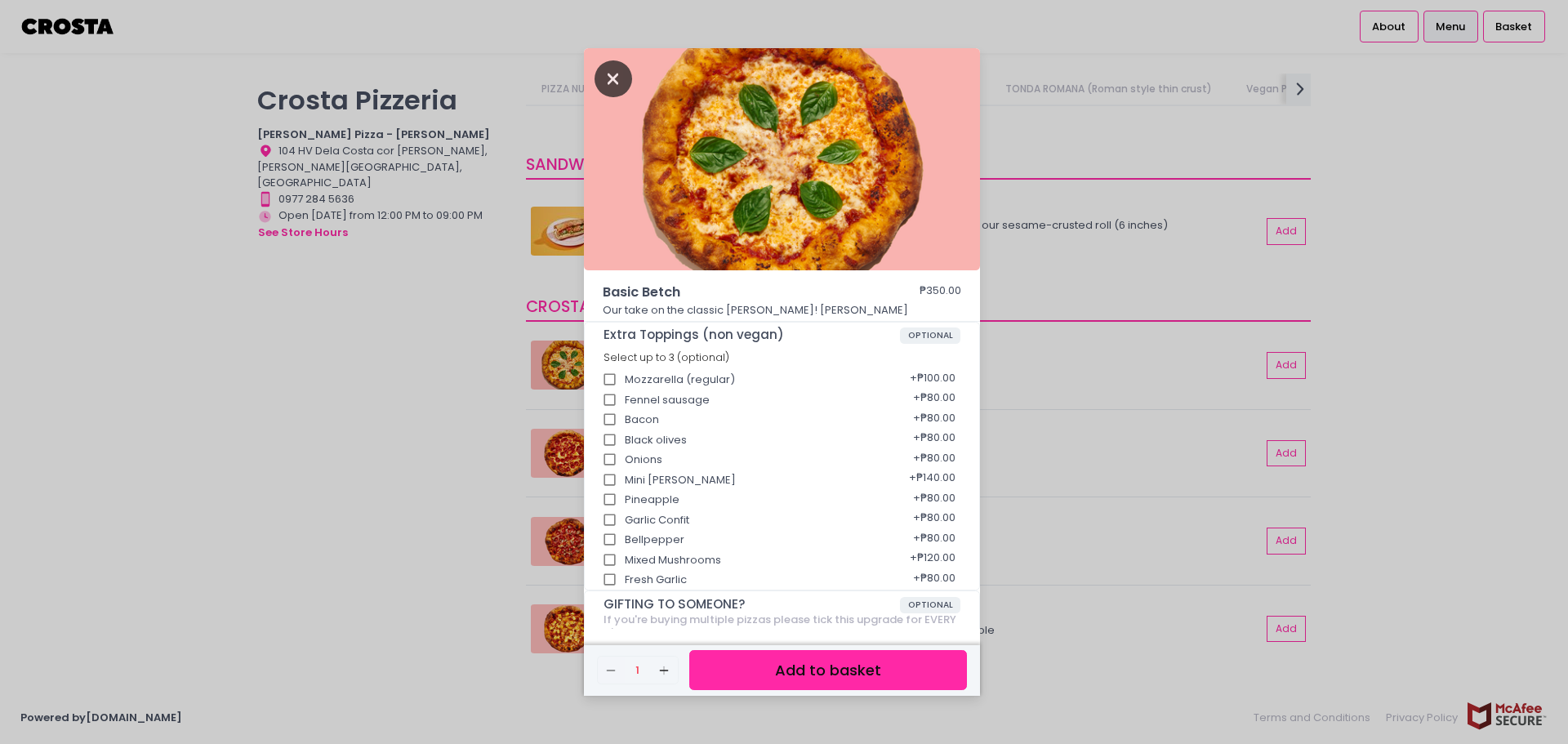
click at [621, 93] on icon "Close" at bounding box center [614, 78] width 38 height 37
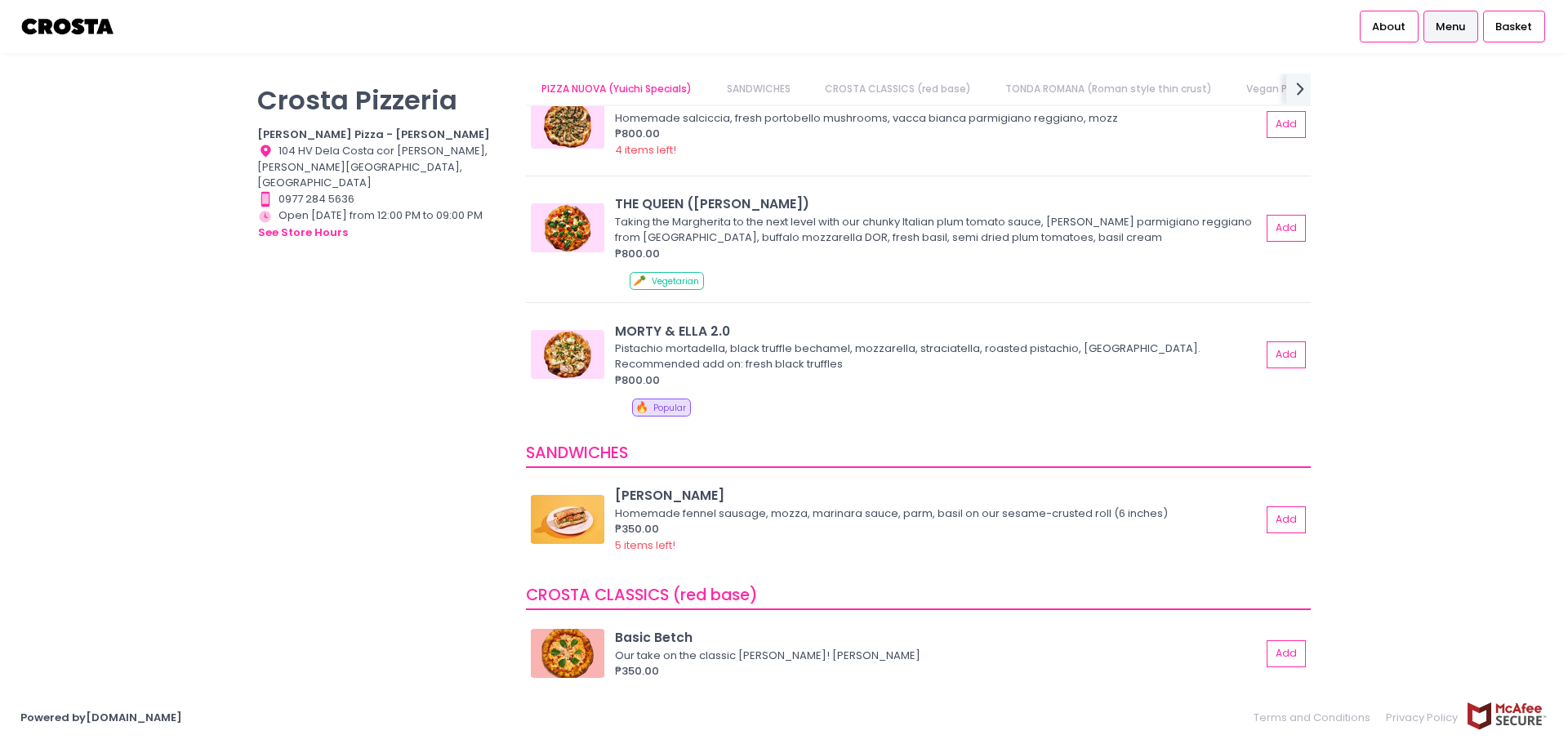
scroll to position [0, 0]
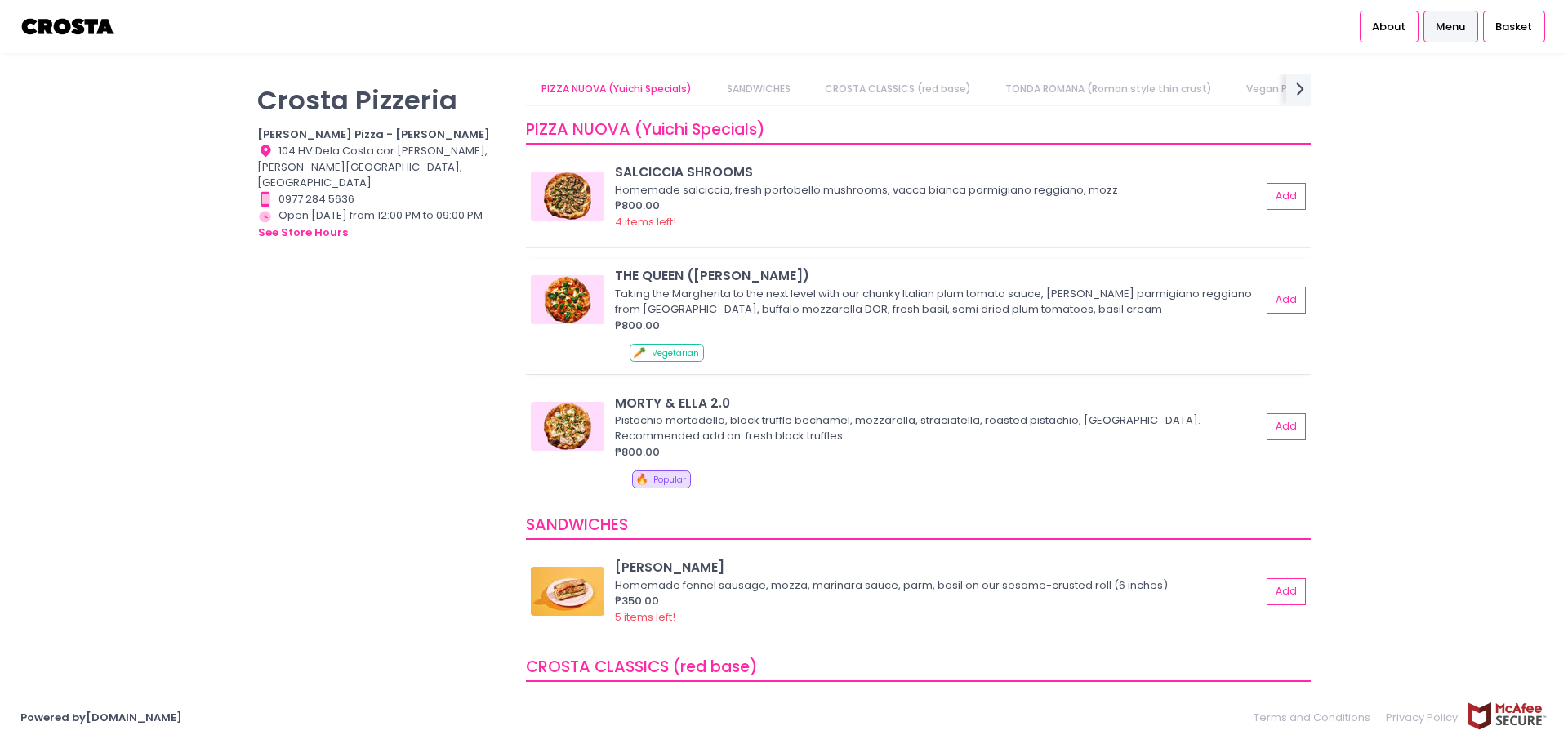
click at [580, 297] on img at bounding box center [567, 299] width 73 height 49
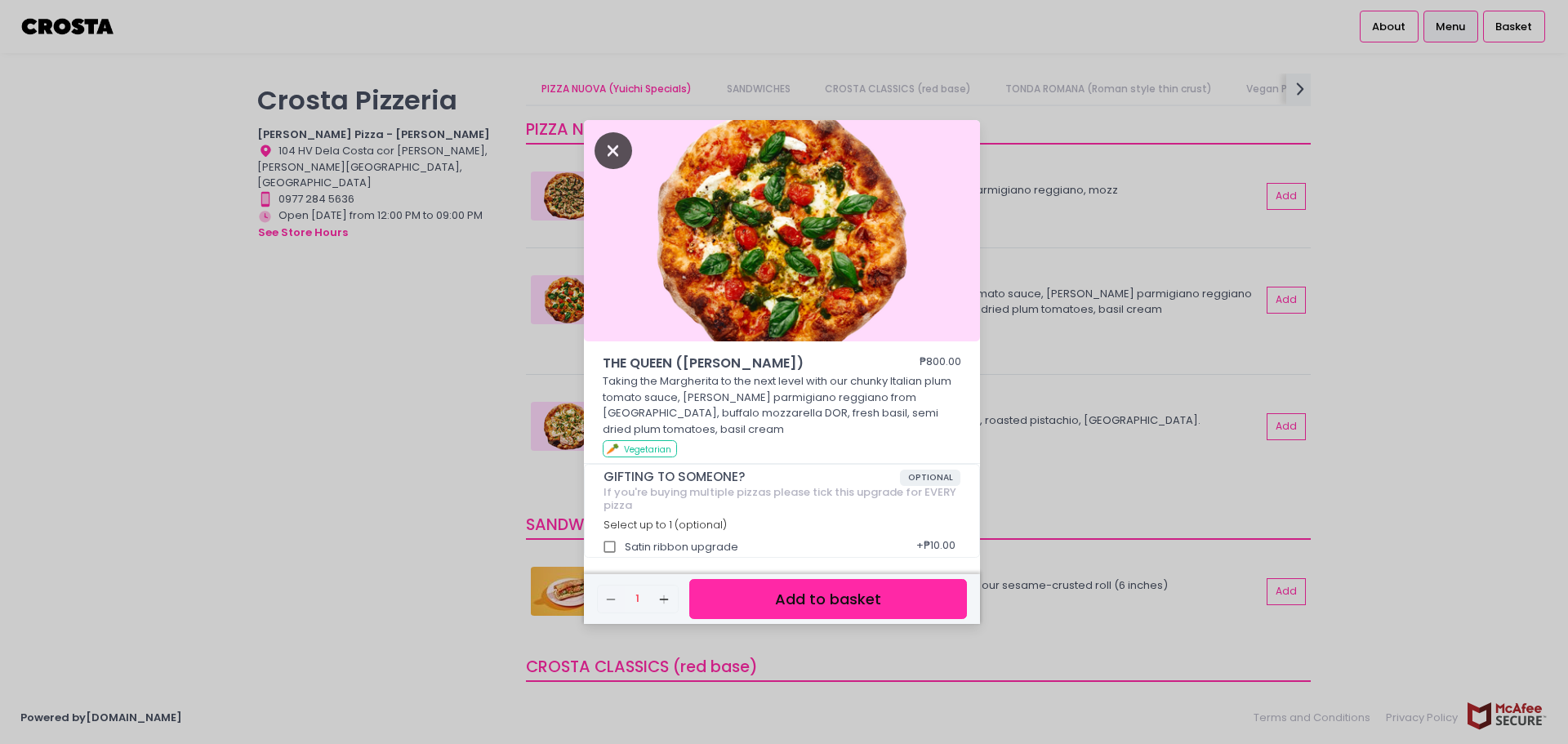
click at [617, 151] on icon "Close" at bounding box center [614, 150] width 38 height 37
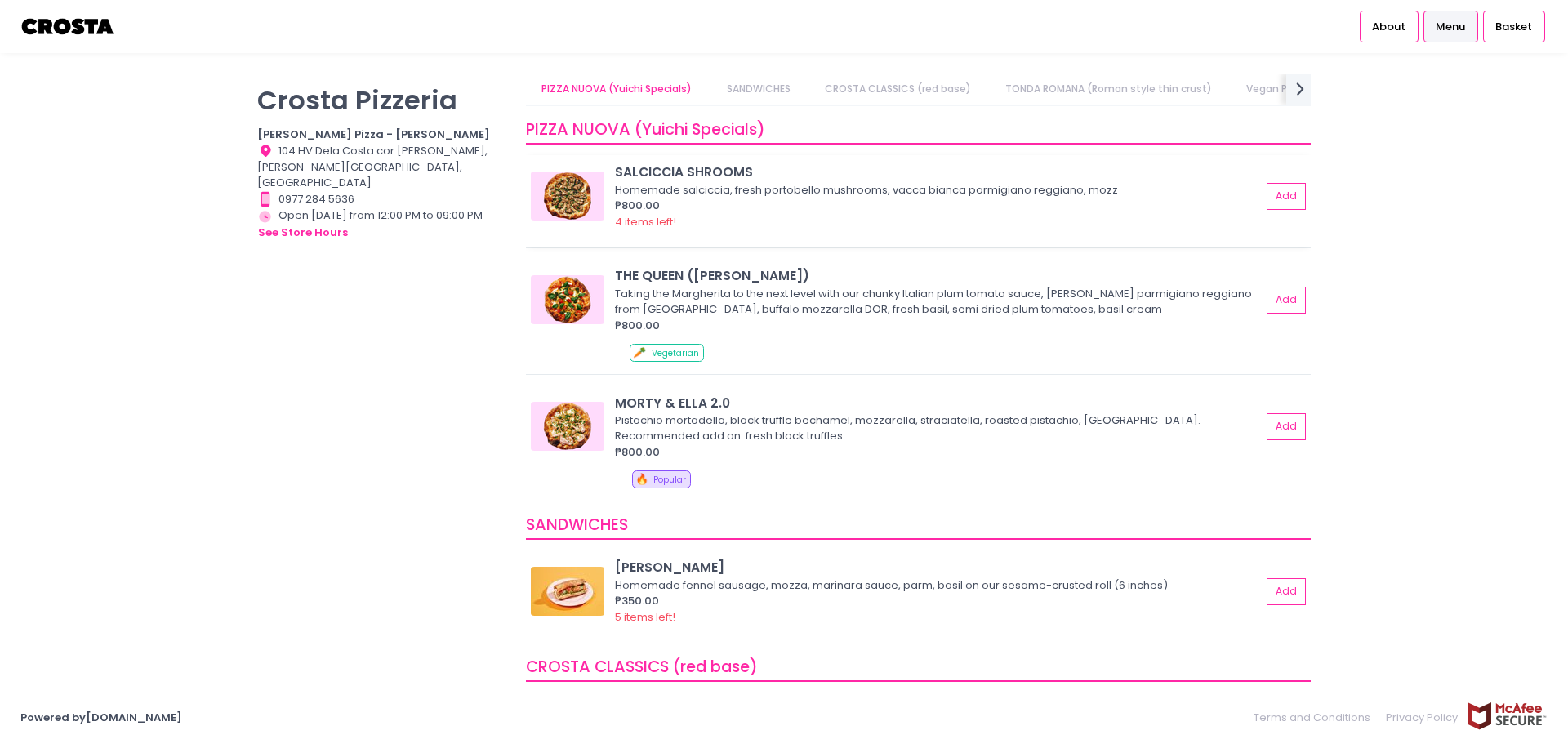
click at [592, 204] on img at bounding box center [567, 195] width 73 height 49
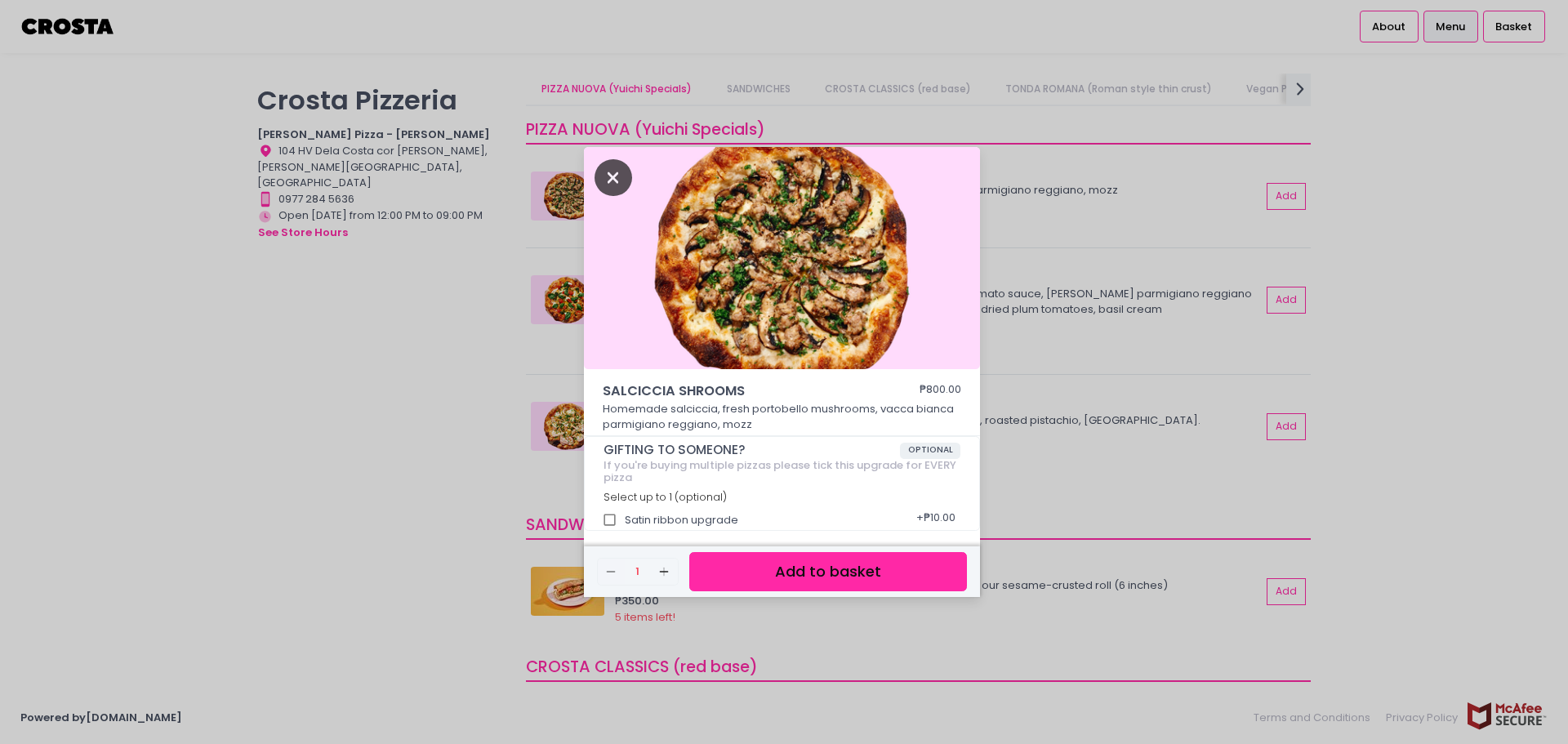
click at [616, 175] on icon "Close" at bounding box center [614, 177] width 38 height 37
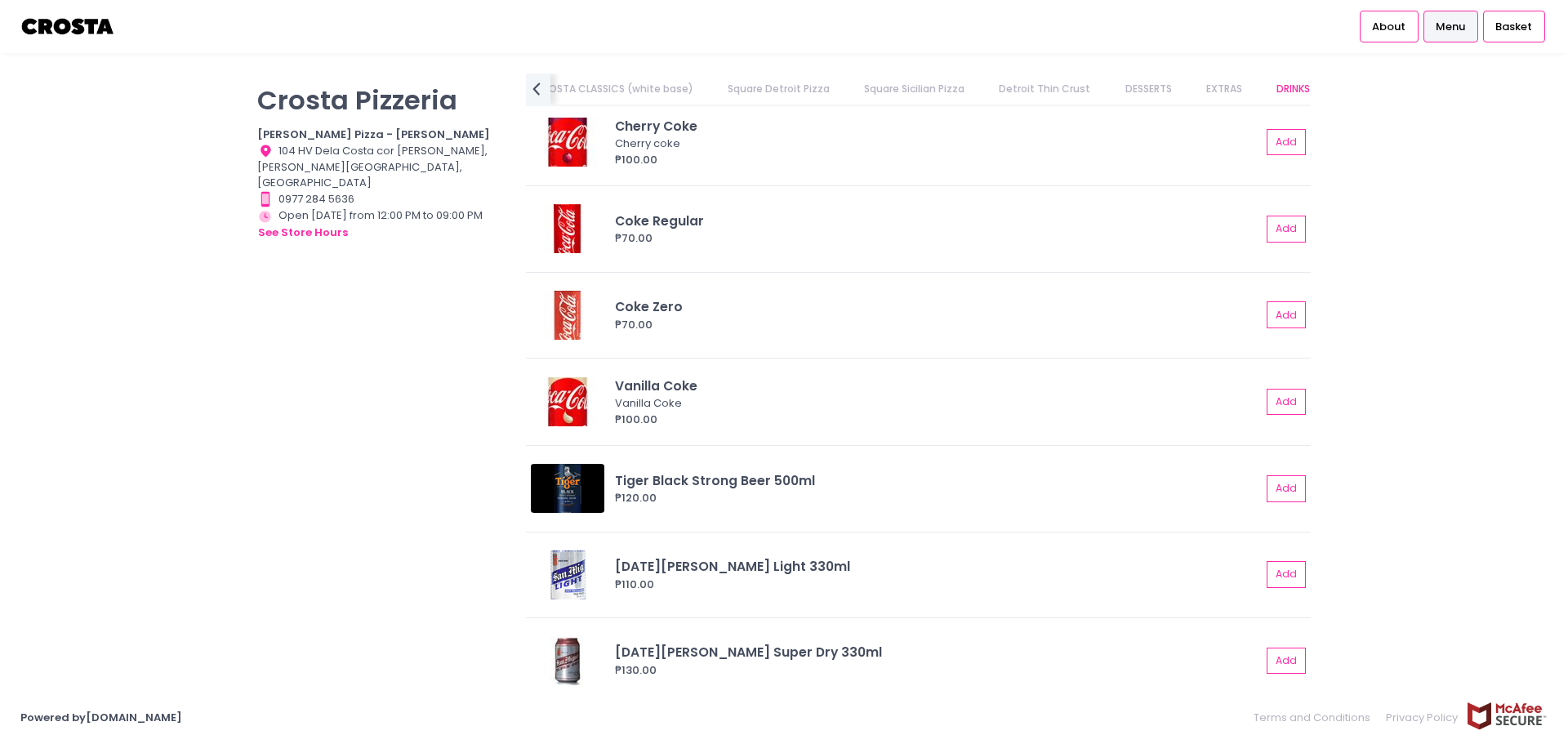
scroll to position [3871, 0]
